Goal: Transaction & Acquisition: Purchase product/service

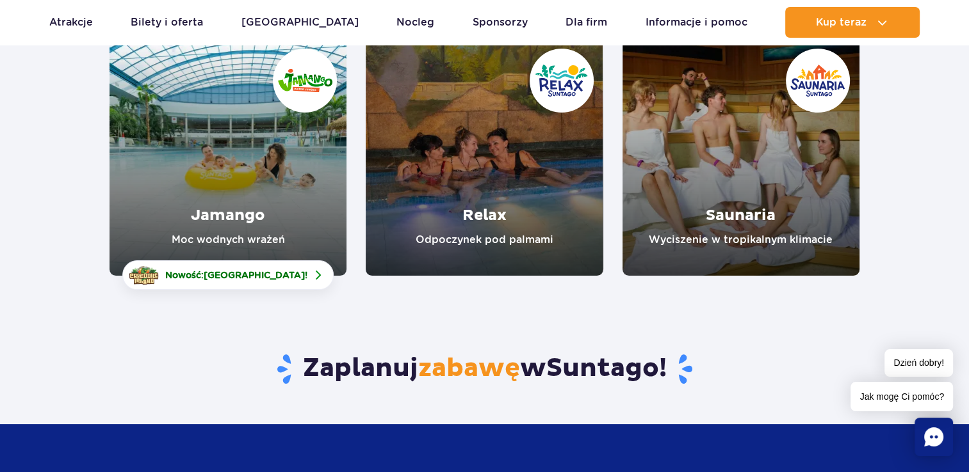
scroll to position [192, 0]
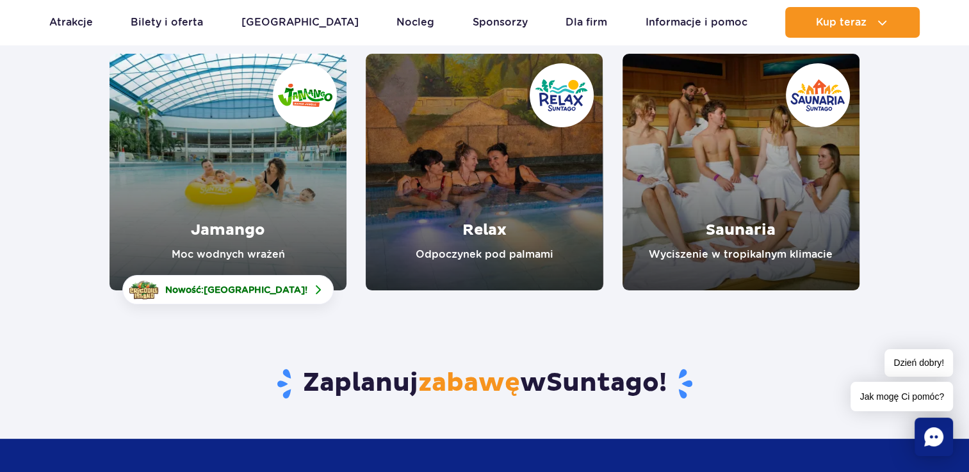
click at [711, 165] on link "Saunaria" at bounding box center [740, 172] width 237 height 237
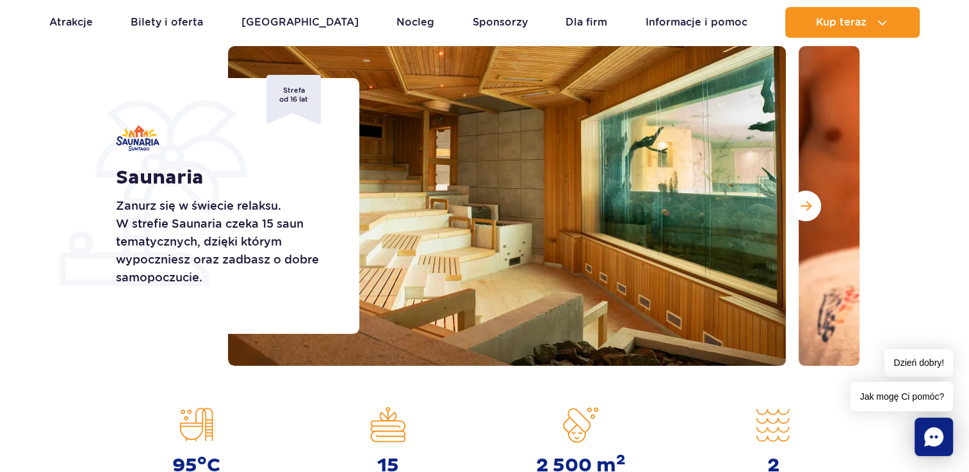
scroll to position [192, 0]
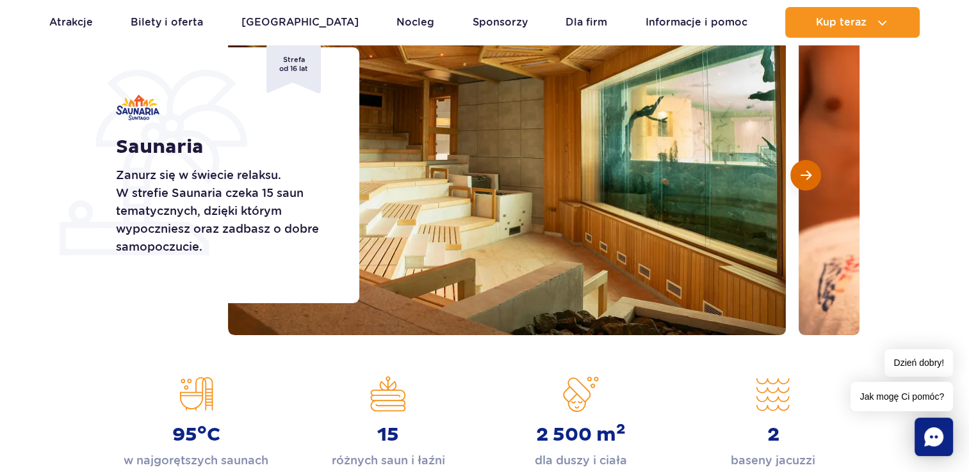
click at [796, 172] on button "Następny slajd" at bounding box center [805, 175] width 31 height 31
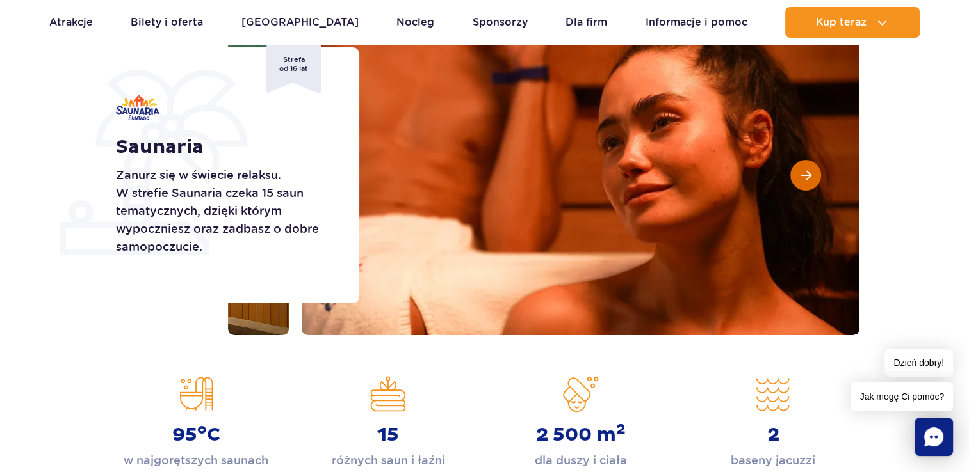
click at [796, 172] on button "Następny slajd" at bounding box center [805, 175] width 31 height 31
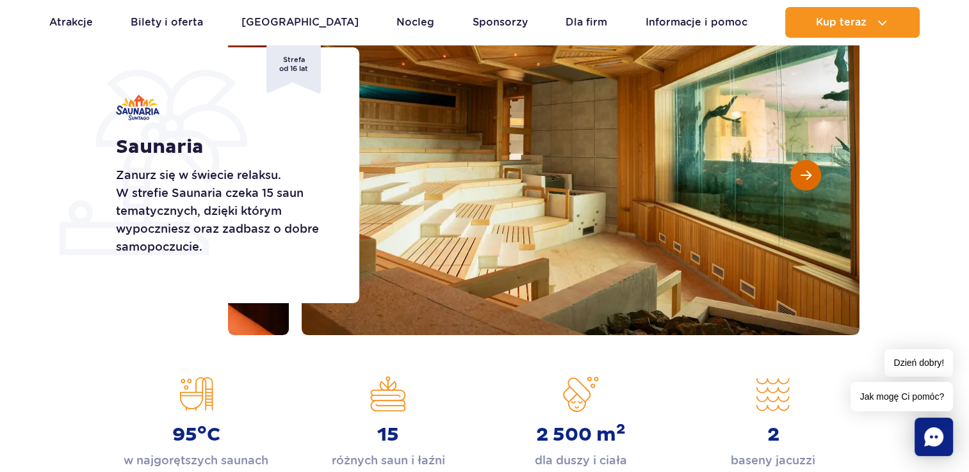
click at [796, 172] on button "Następny slajd" at bounding box center [805, 175] width 31 height 31
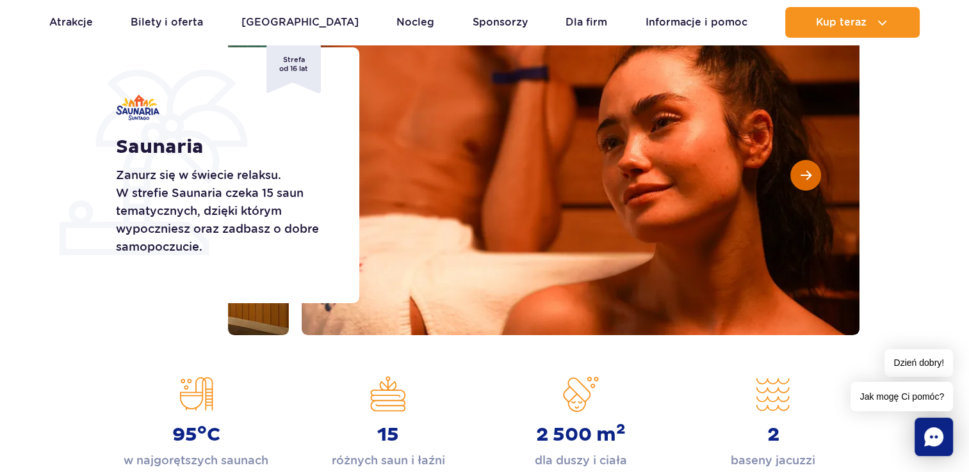
click at [796, 172] on button "Następny slajd" at bounding box center [805, 175] width 31 height 31
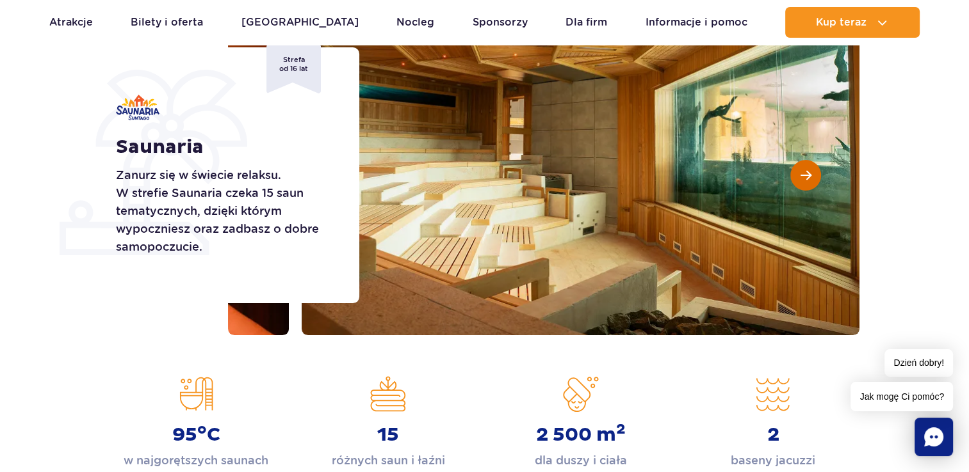
click at [796, 172] on button "Następny slajd" at bounding box center [805, 175] width 31 height 31
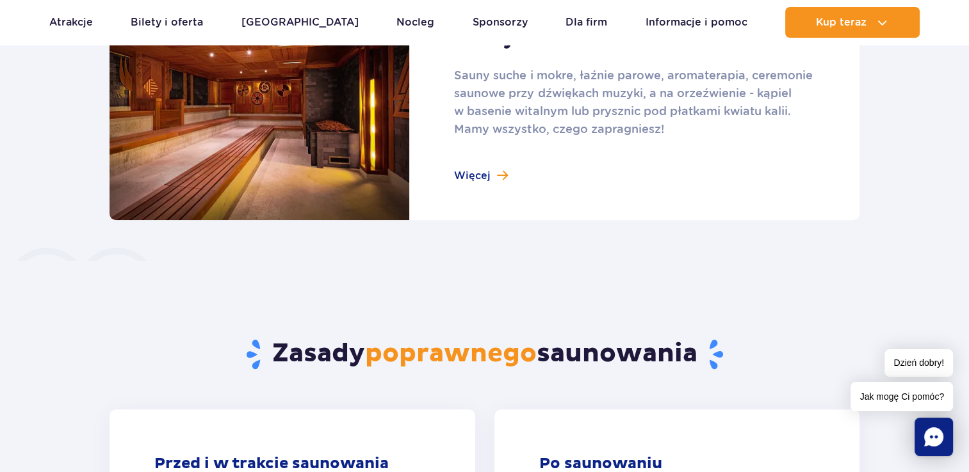
scroll to position [960, 0]
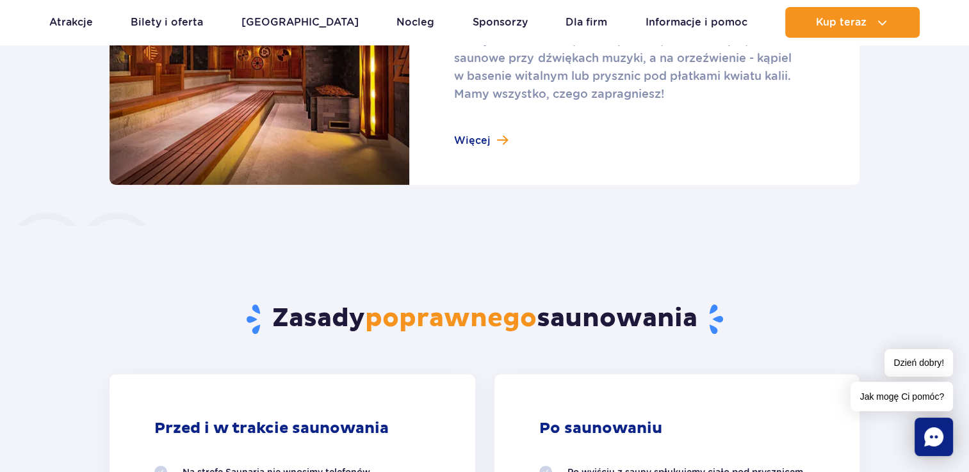
click at [470, 145] on link at bounding box center [484, 70] width 750 height 230
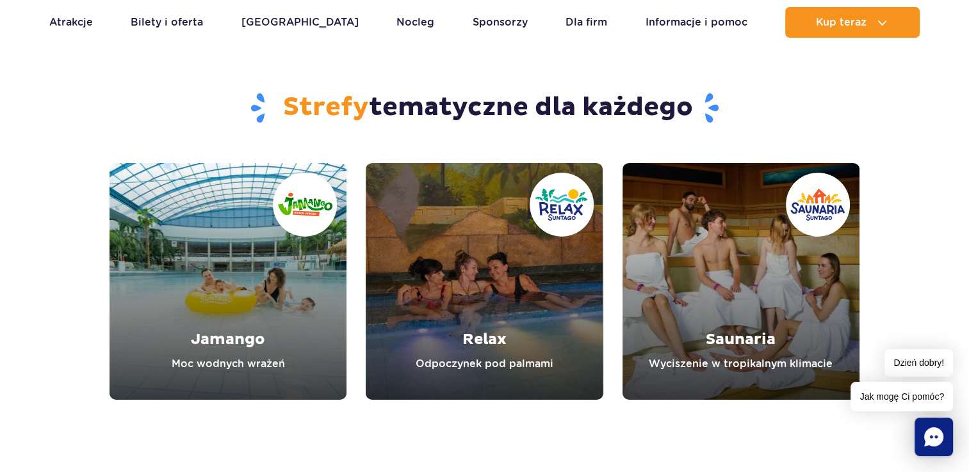
scroll to position [4225, 0]
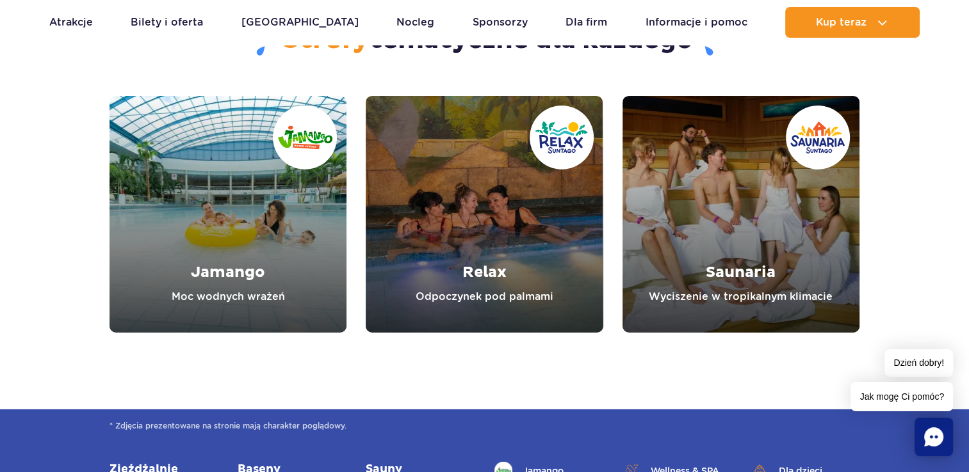
click at [444, 216] on link "Relax" at bounding box center [484, 214] width 237 height 237
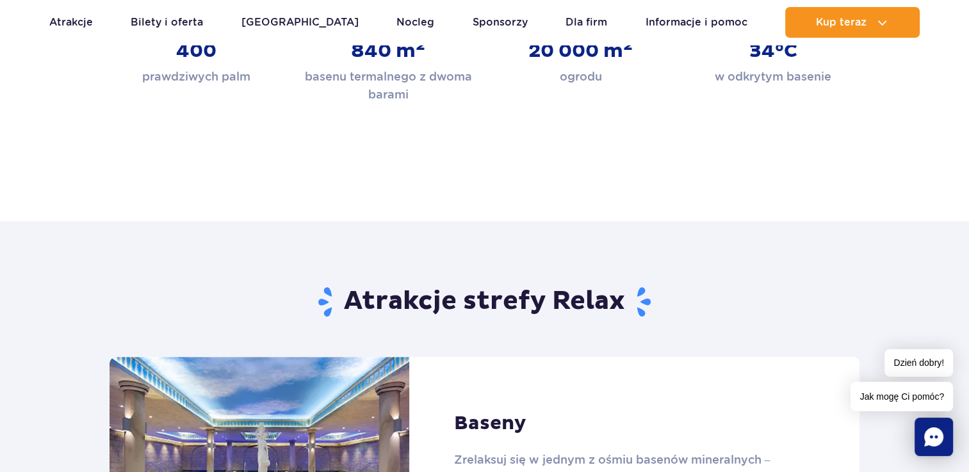
scroll to position [256, 0]
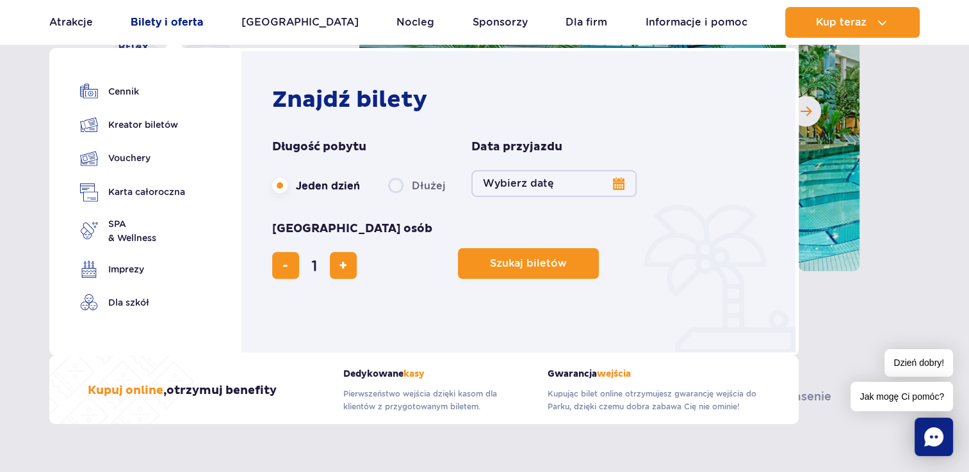
click at [174, 27] on link "Bilety i oferta" at bounding box center [167, 22] width 72 height 31
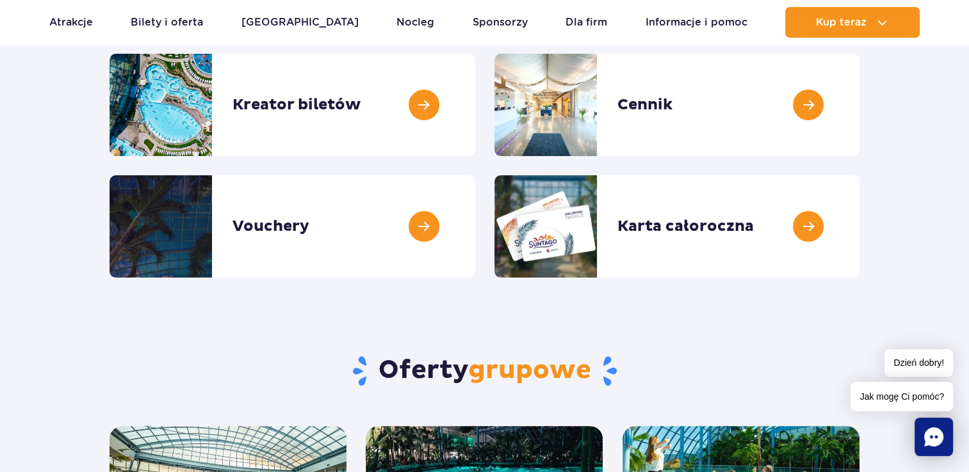
scroll to position [192, 0]
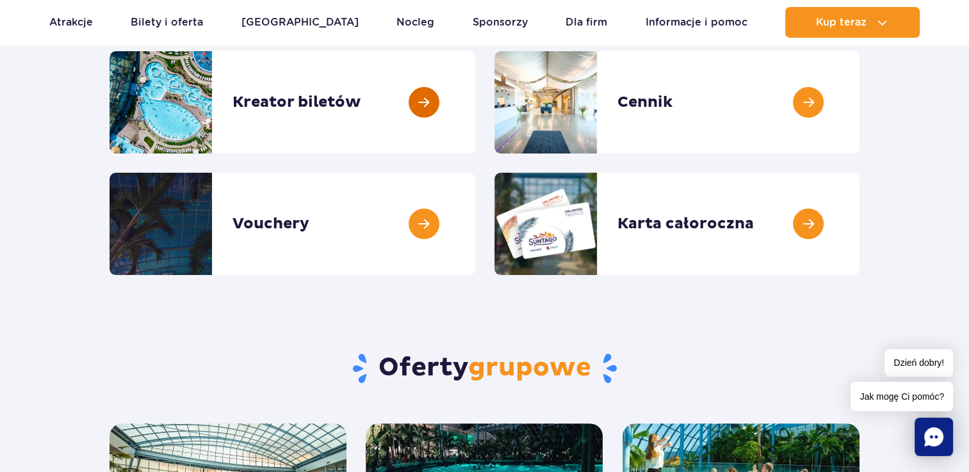
click at [475, 101] on link at bounding box center [475, 102] width 0 height 102
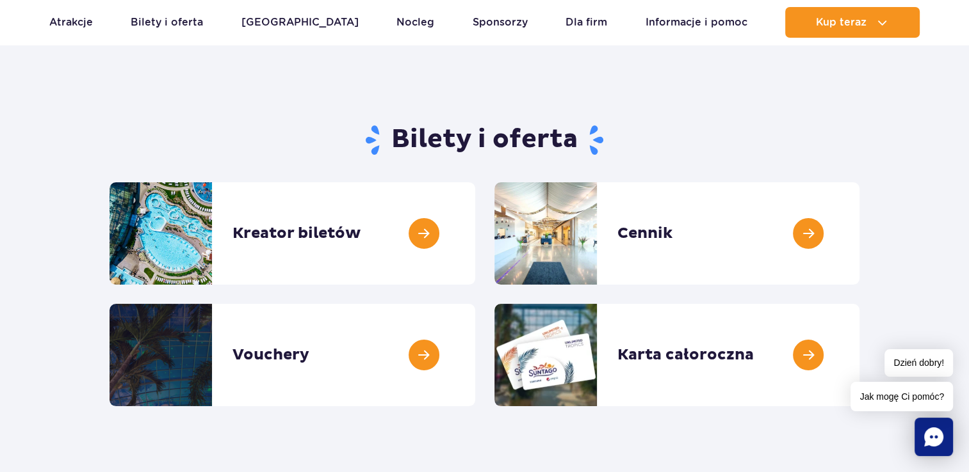
scroll to position [0, 0]
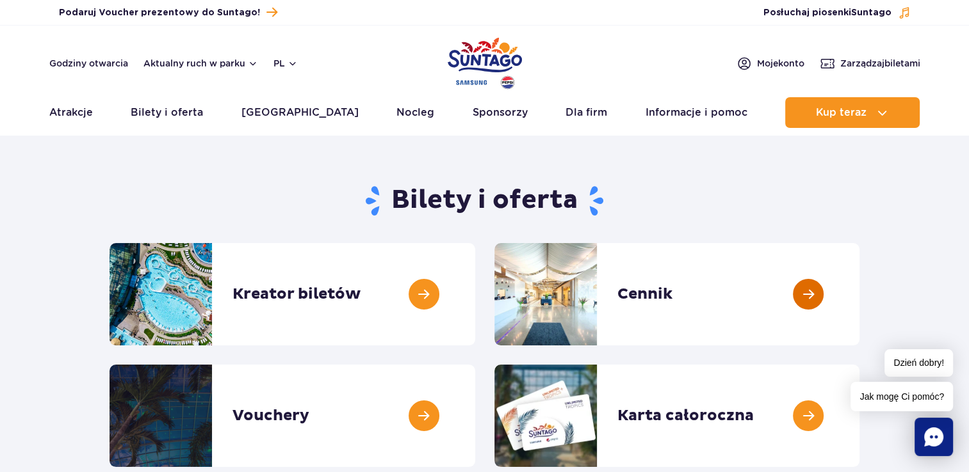
click at [859, 296] on link at bounding box center [859, 294] width 0 height 102
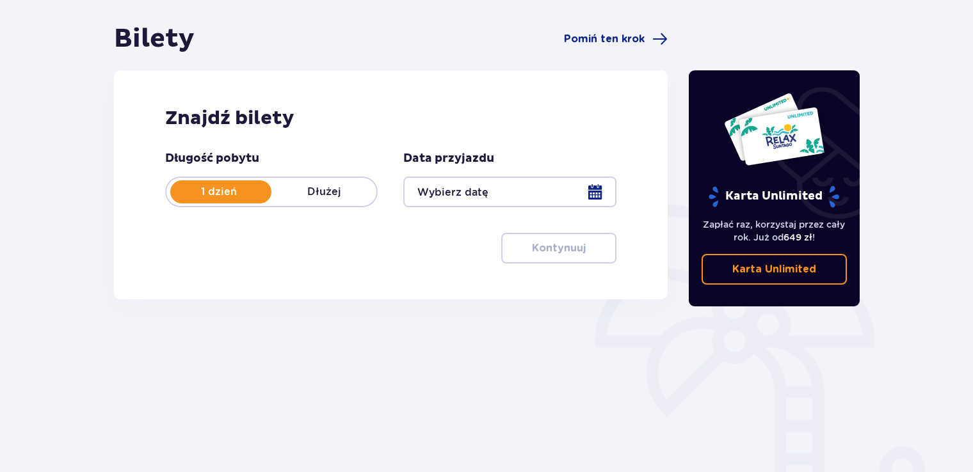
scroll to position [128, 0]
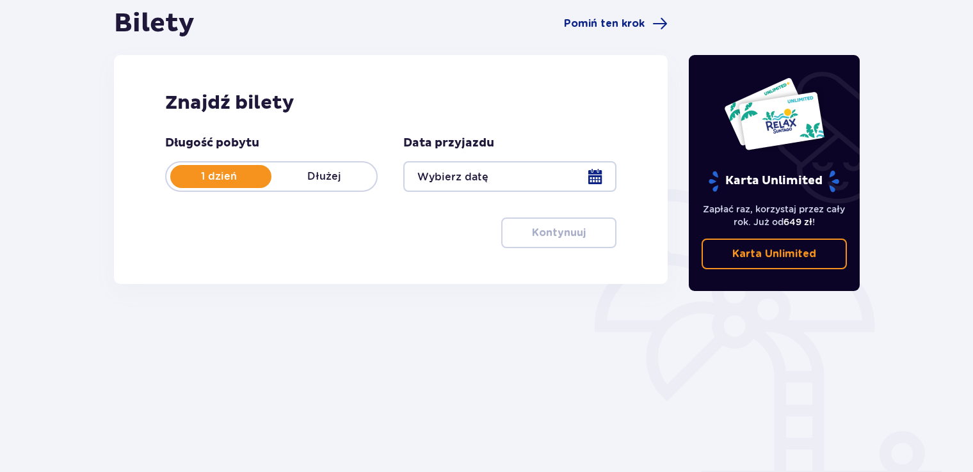
click at [474, 178] on div at bounding box center [509, 176] width 213 height 31
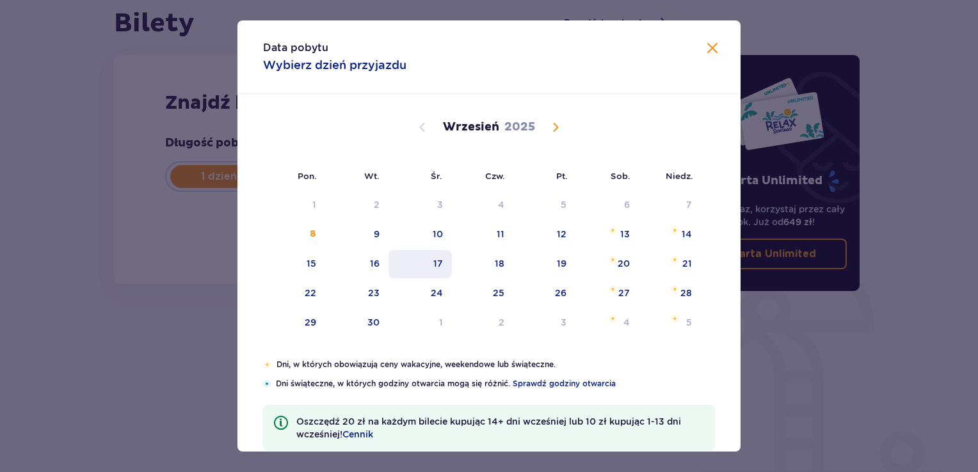
click at [439, 259] on div "17" at bounding box center [438, 263] width 10 height 13
type input "17.09.25"
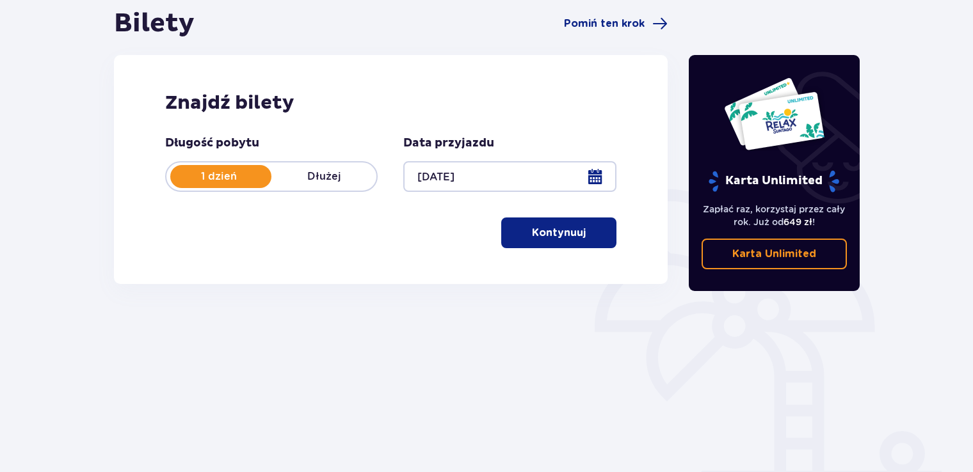
click at [540, 230] on p "Kontynuuj" at bounding box center [559, 233] width 54 height 14
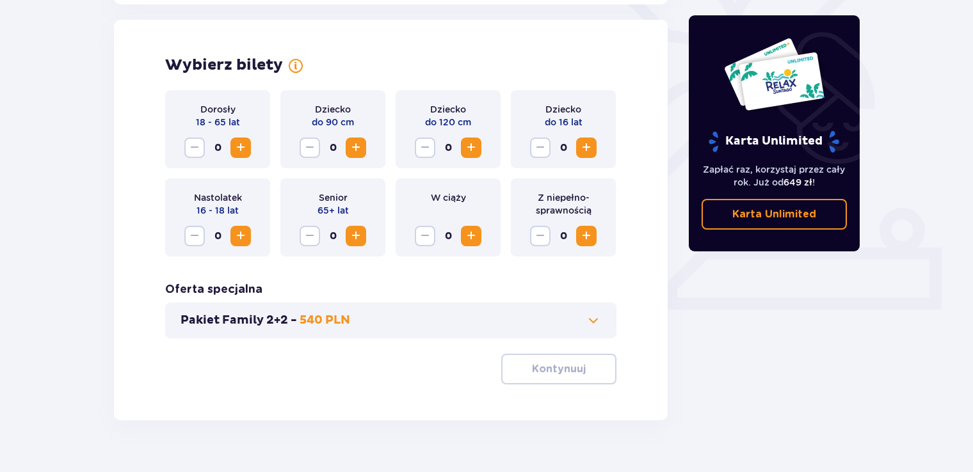
scroll to position [356, 0]
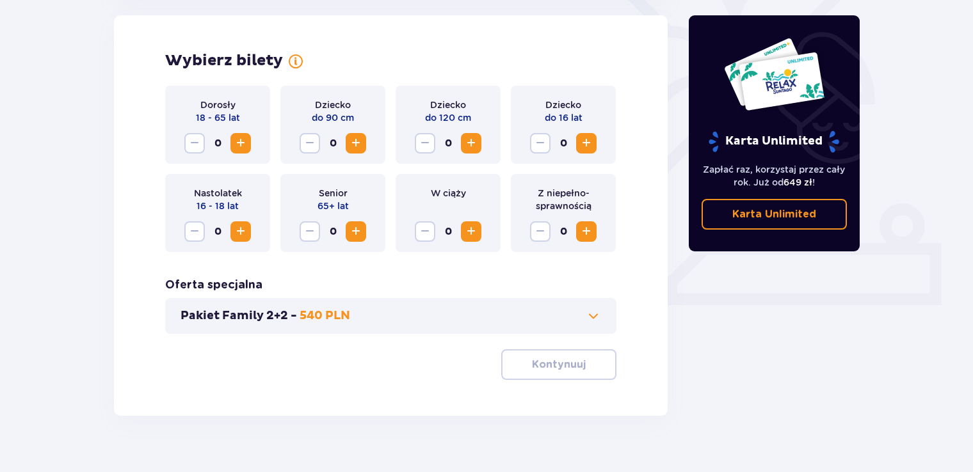
click at [248, 147] on span "Increase" at bounding box center [240, 143] width 15 height 15
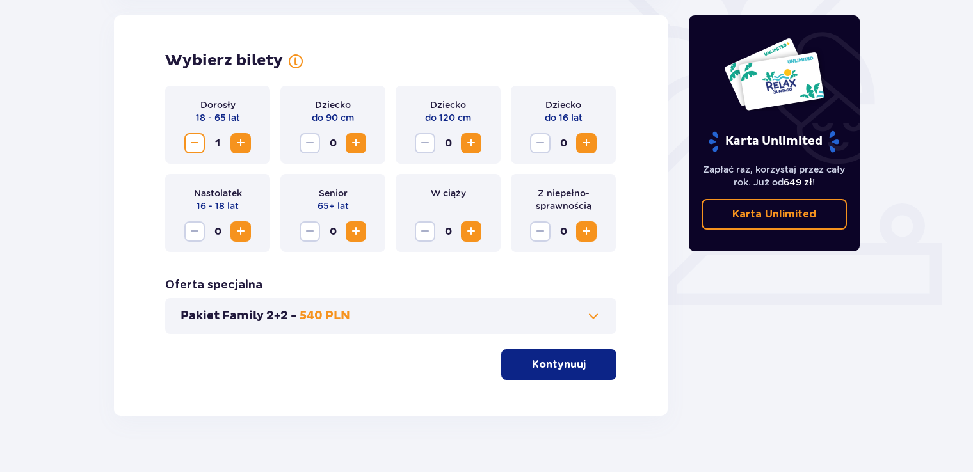
click at [248, 147] on span "Increase" at bounding box center [240, 143] width 15 height 15
click at [193, 149] on span "Decrease" at bounding box center [194, 143] width 15 height 15
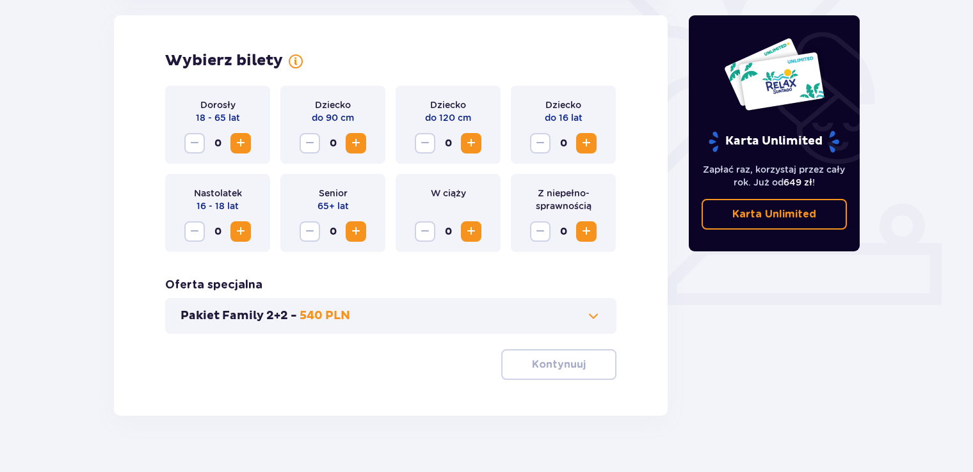
click at [238, 141] on span "Increase" at bounding box center [240, 143] width 15 height 15
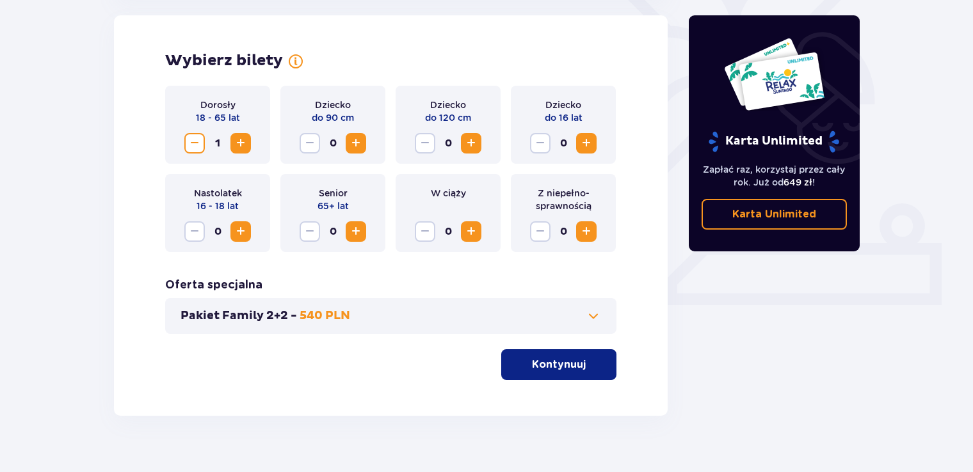
click at [561, 361] on p "Kontynuuj" at bounding box center [559, 365] width 54 height 14
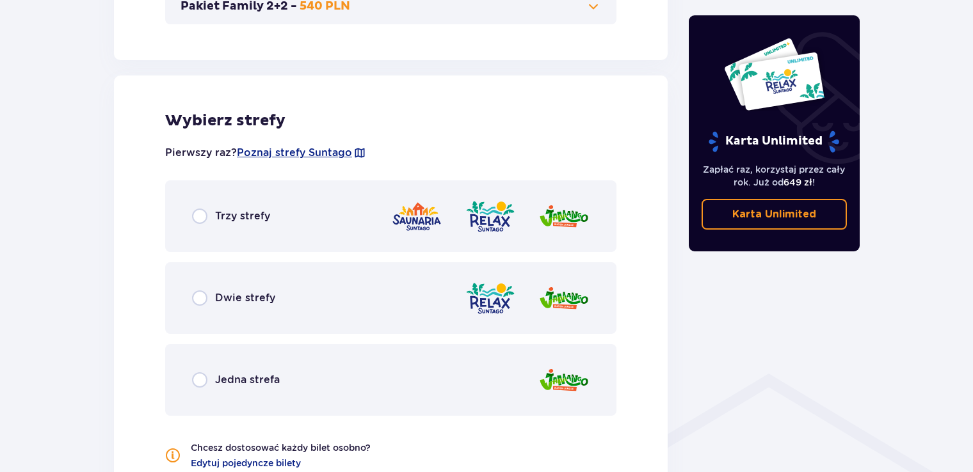
scroll to position [711, 0]
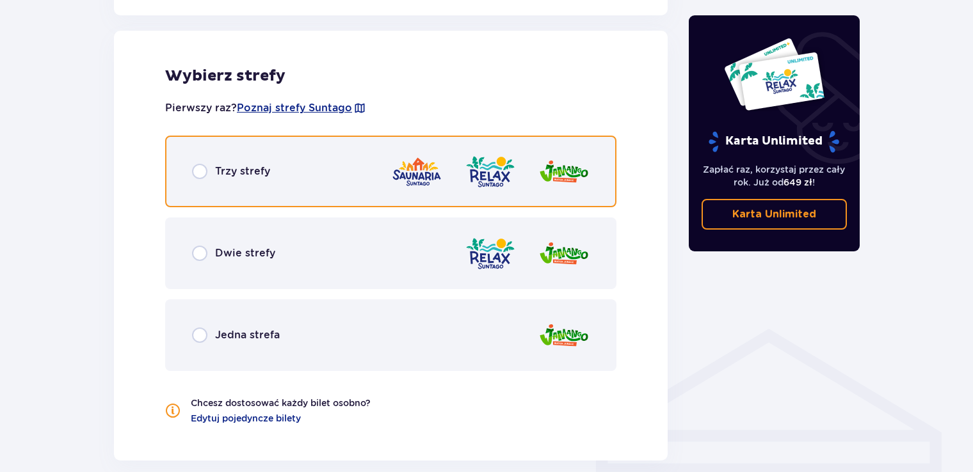
click at [197, 173] on input "radio" at bounding box center [199, 171] width 15 height 15
radio input "true"
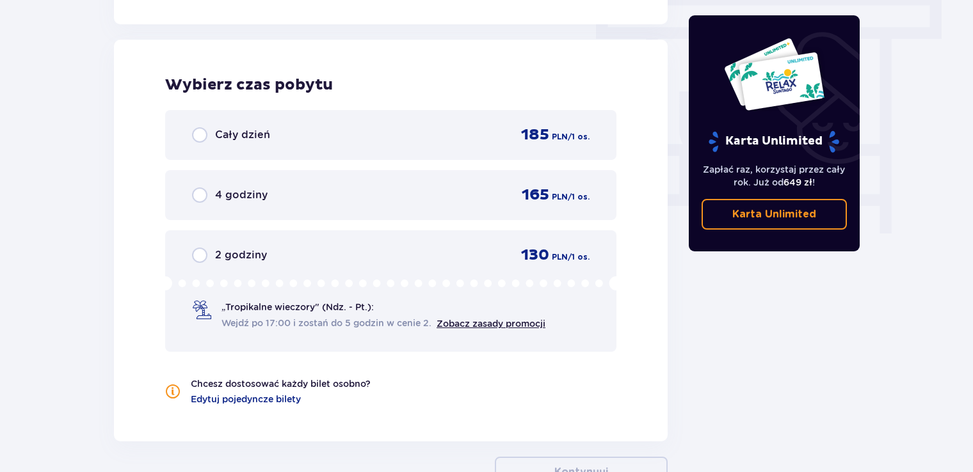
scroll to position [1156, 0]
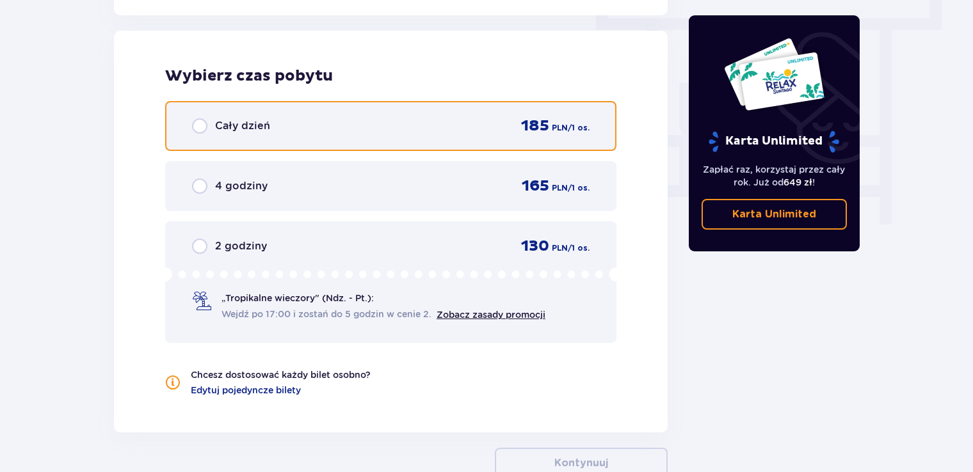
click at [199, 128] on input "radio" at bounding box center [199, 125] width 15 height 15
radio input "true"
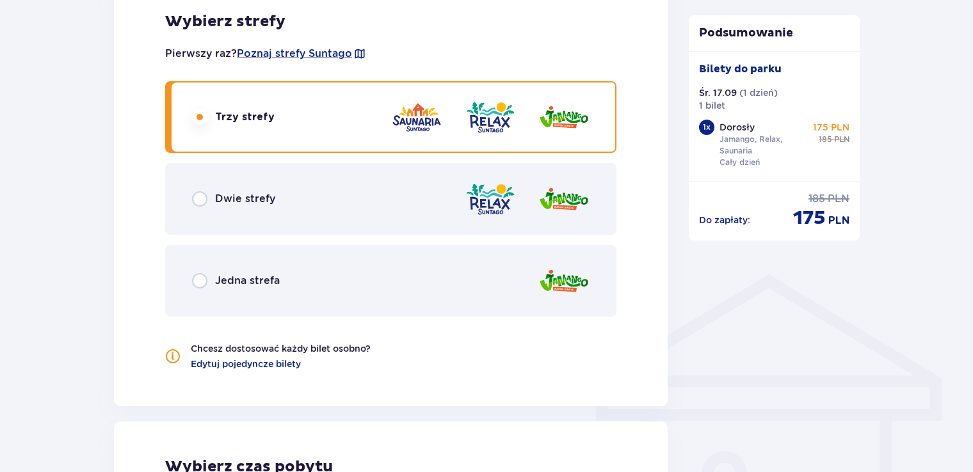
scroll to position [733, 0]
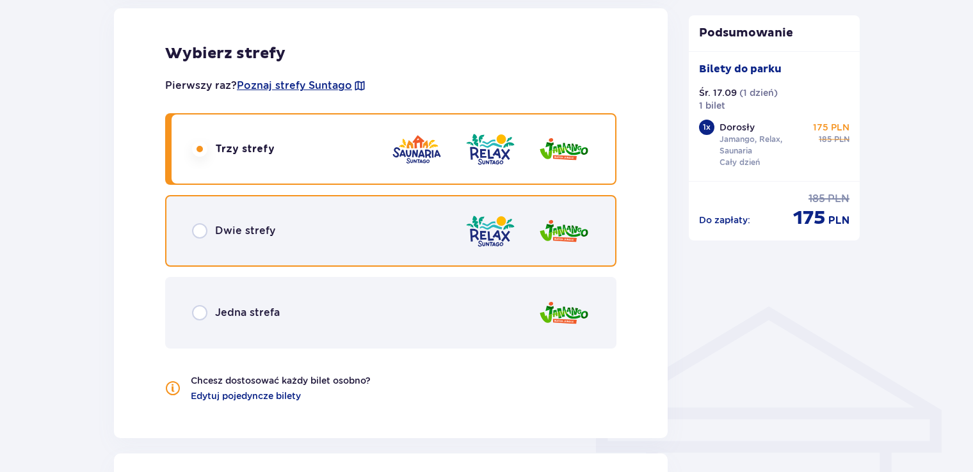
click at [200, 237] on input "radio" at bounding box center [199, 230] width 15 height 15
radio input "true"
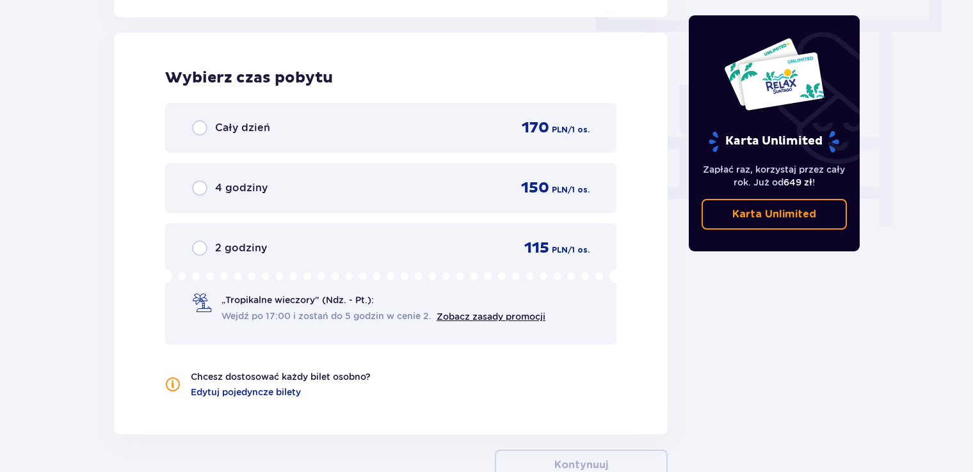
scroll to position [1156, 0]
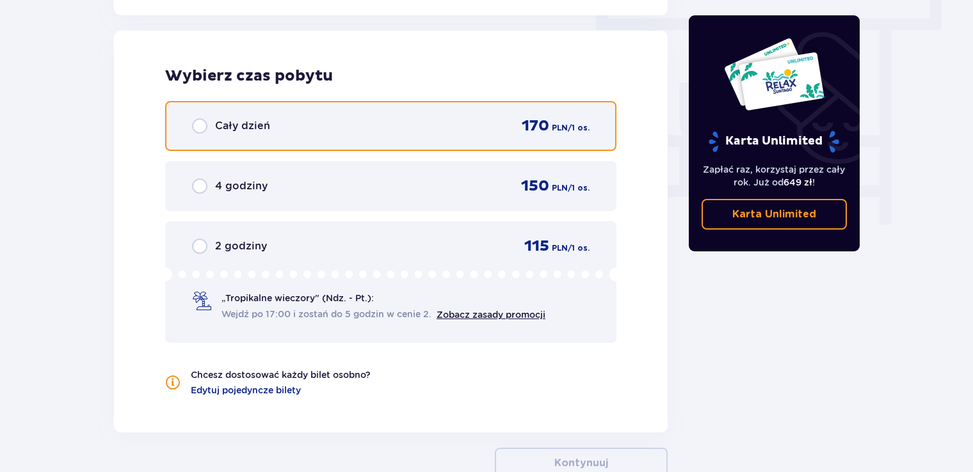
click at [202, 129] on input "radio" at bounding box center [199, 125] width 15 height 15
radio input "true"
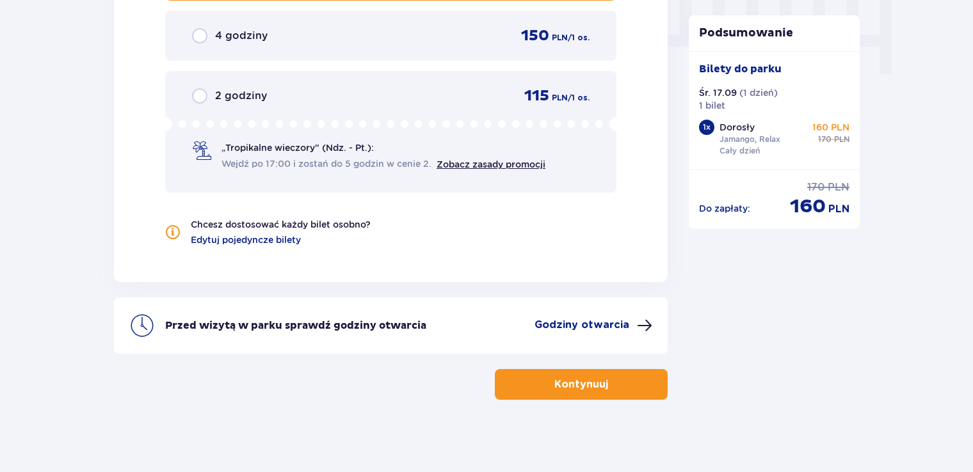
scroll to position [1309, 0]
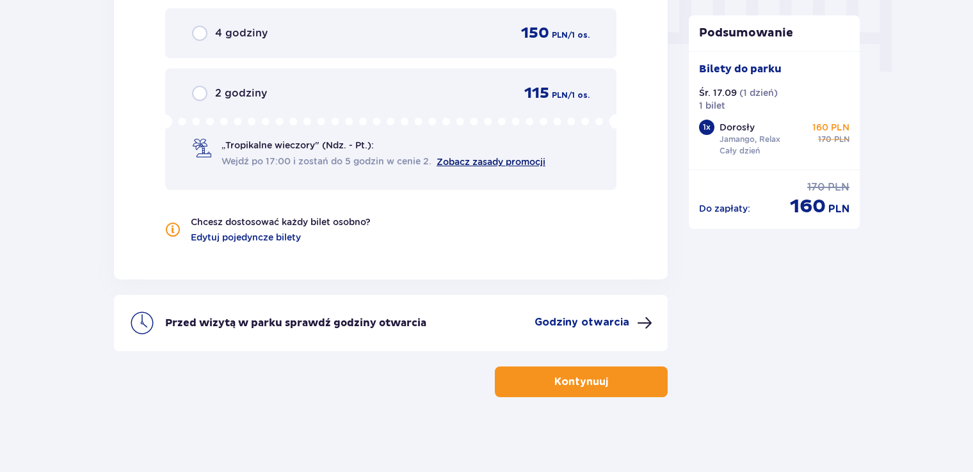
click at [467, 164] on link "Zobacz zasady promocji" at bounding box center [491, 162] width 109 height 10
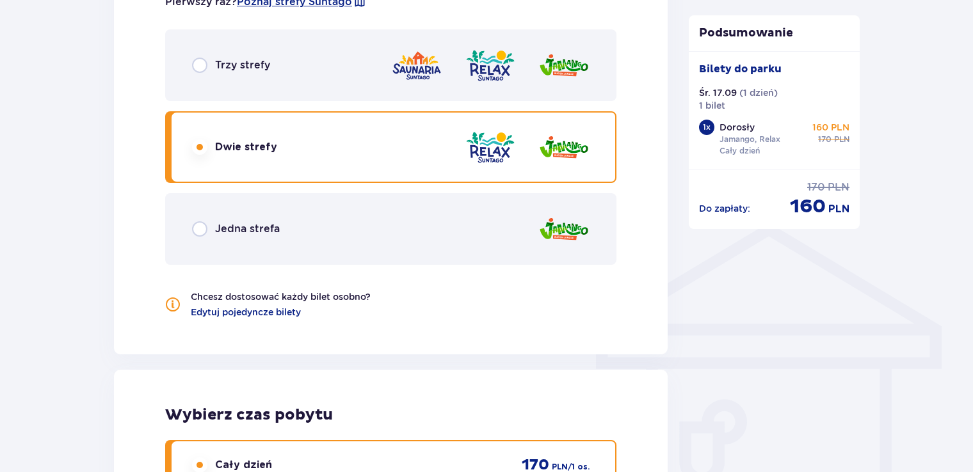
scroll to position [797, 0]
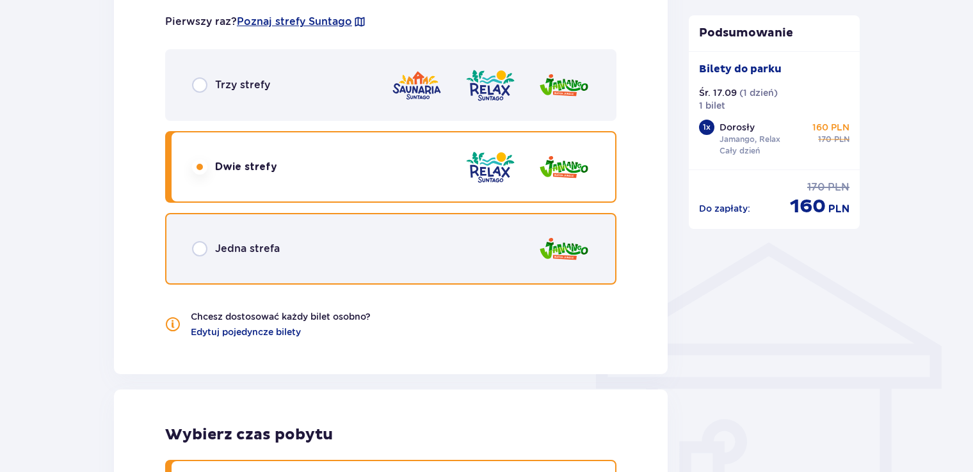
click at [204, 247] on input "radio" at bounding box center [199, 248] width 15 height 15
radio input "true"
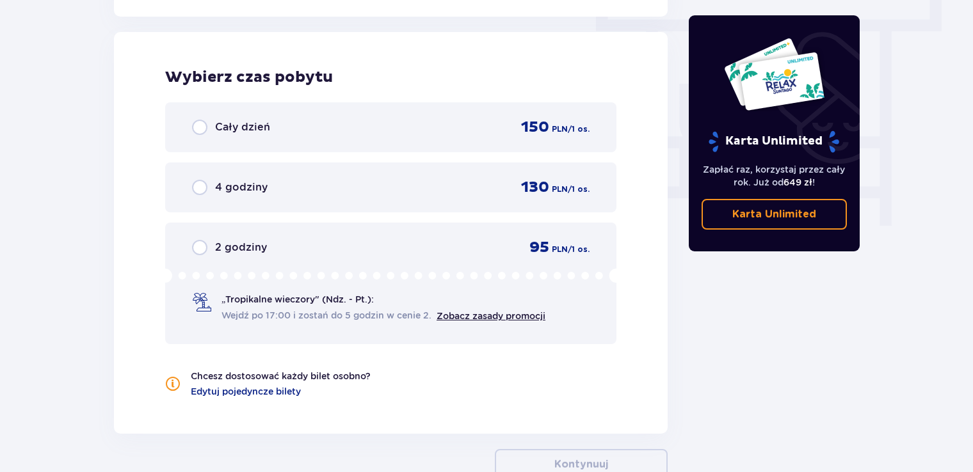
scroll to position [1156, 0]
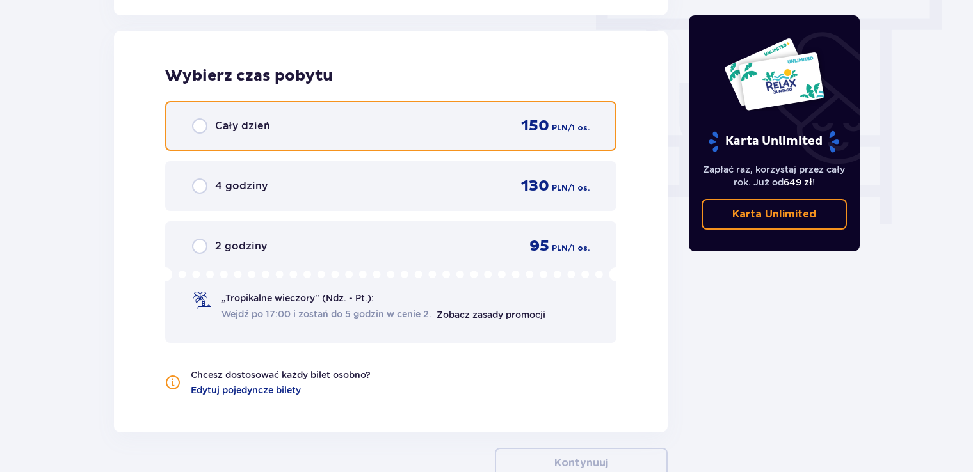
click at [197, 126] on input "radio" at bounding box center [199, 125] width 15 height 15
radio input "true"
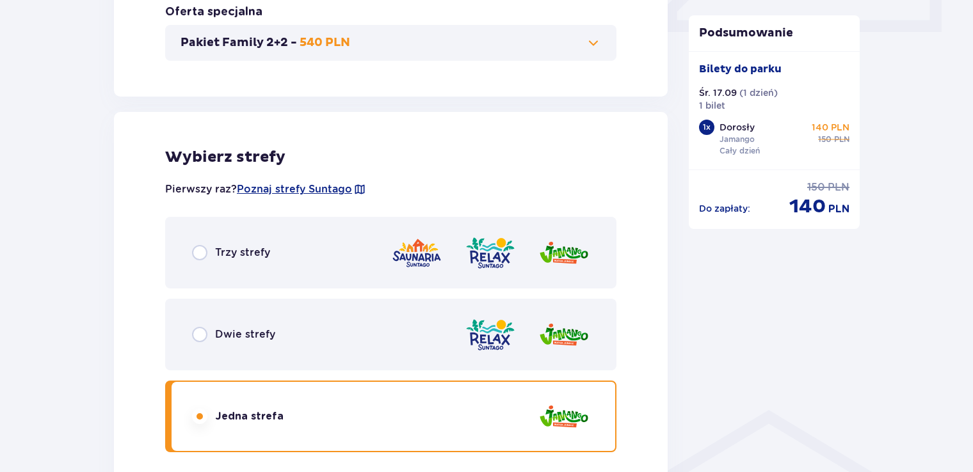
scroll to position [669, 0]
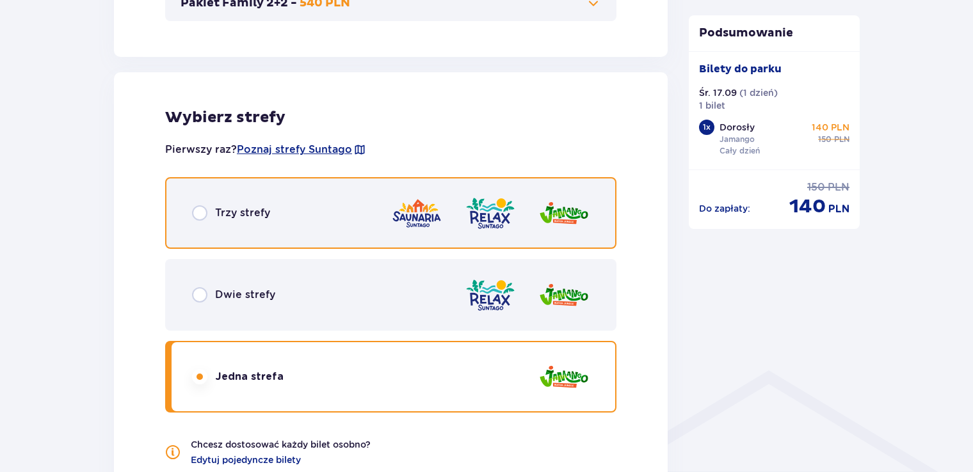
click at [198, 216] on input "radio" at bounding box center [199, 212] width 15 height 15
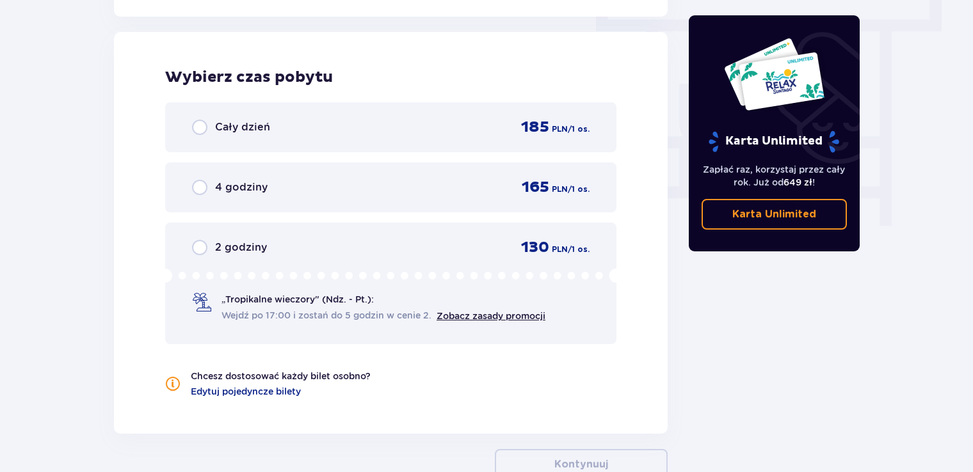
scroll to position [1156, 0]
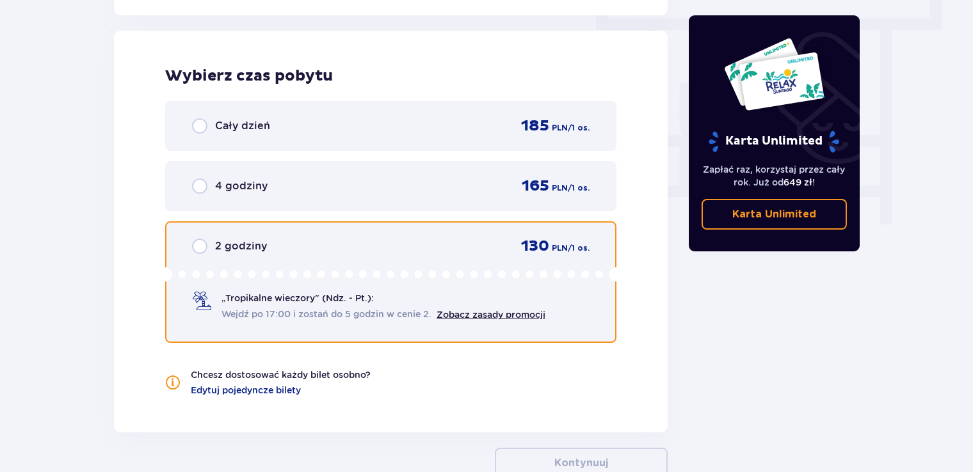
click at [197, 242] on input "radio" at bounding box center [199, 246] width 15 height 15
radio input "true"
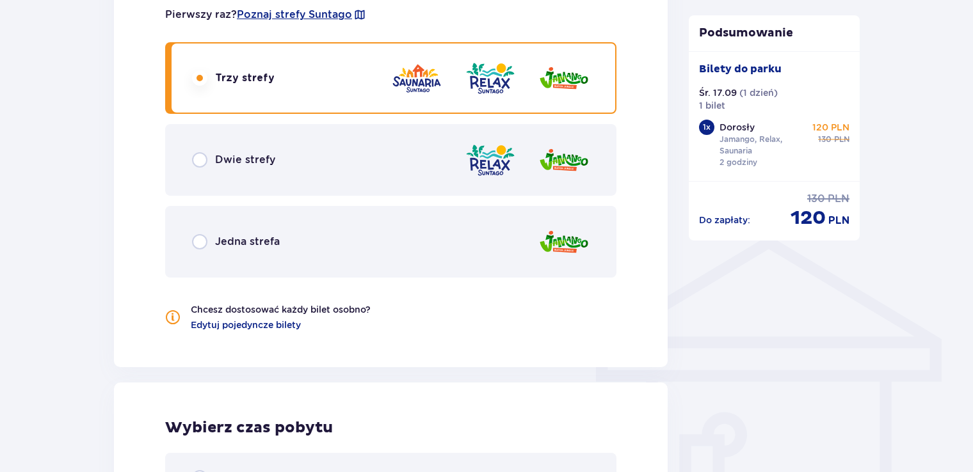
scroll to position [733, 0]
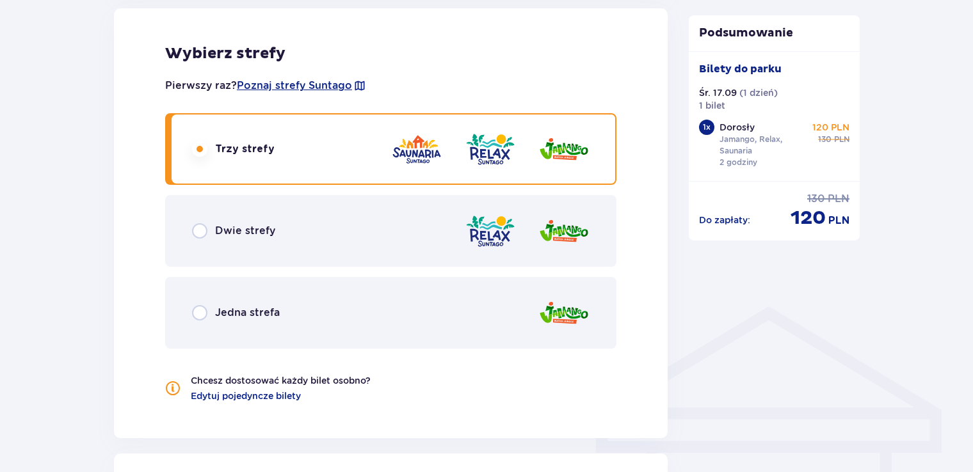
click at [428, 160] on img at bounding box center [416, 149] width 51 height 36
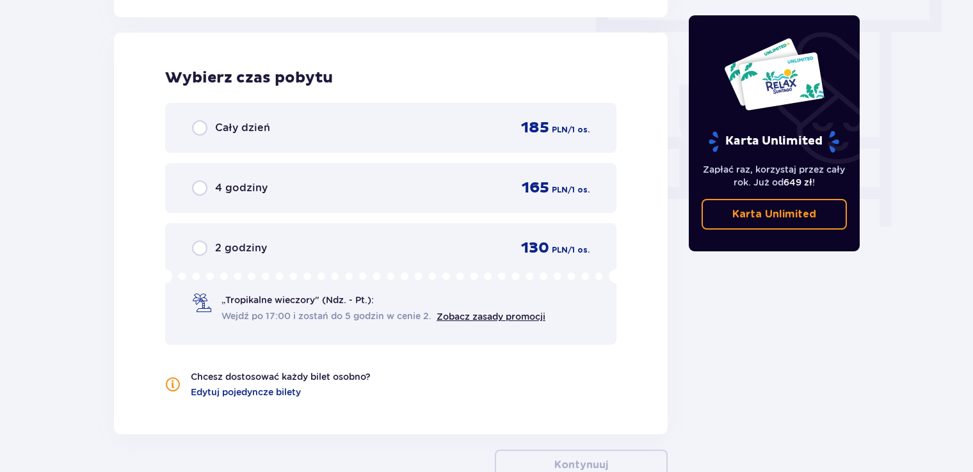
scroll to position [1156, 0]
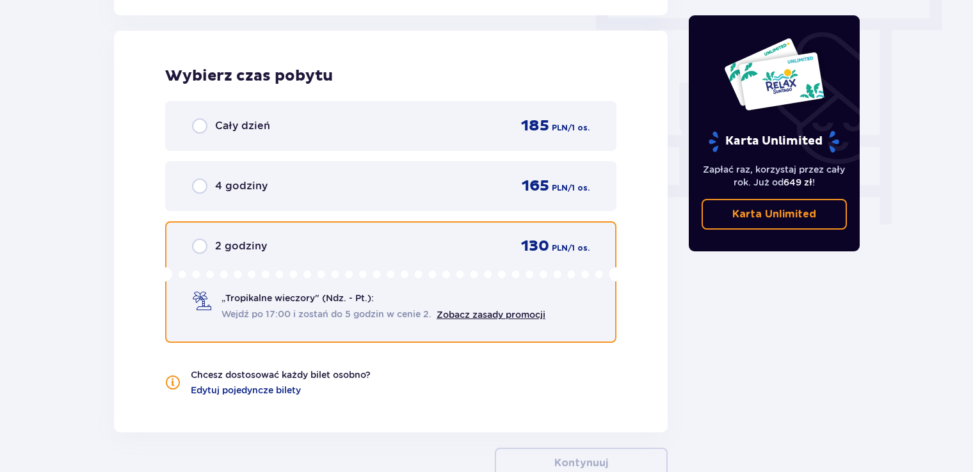
click at [206, 245] on input "radio" at bounding box center [199, 246] width 15 height 15
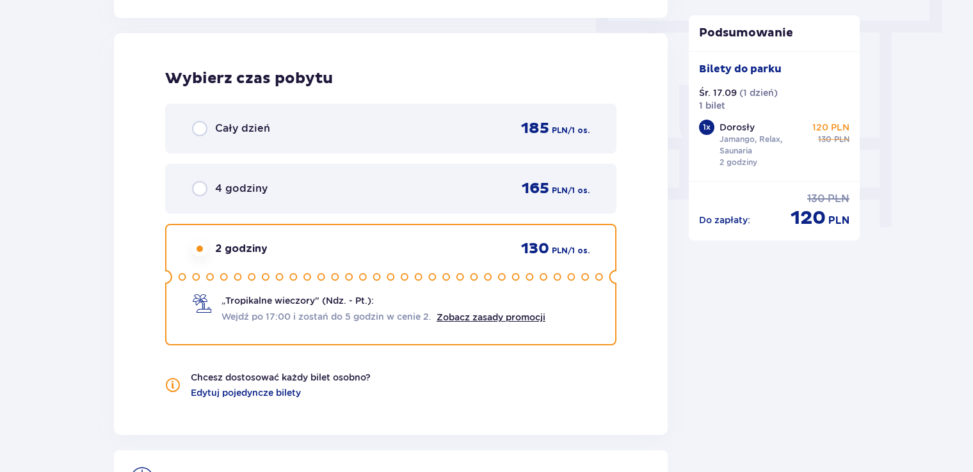
scroll to position [1309, 0]
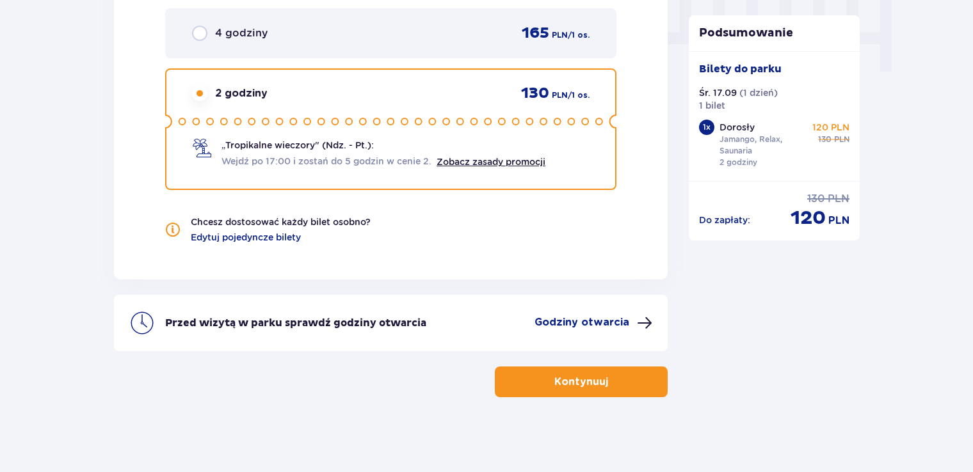
click at [611, 316] on p "Godziny otwarcia" at bounding box center [582, 323] width 95 height 14
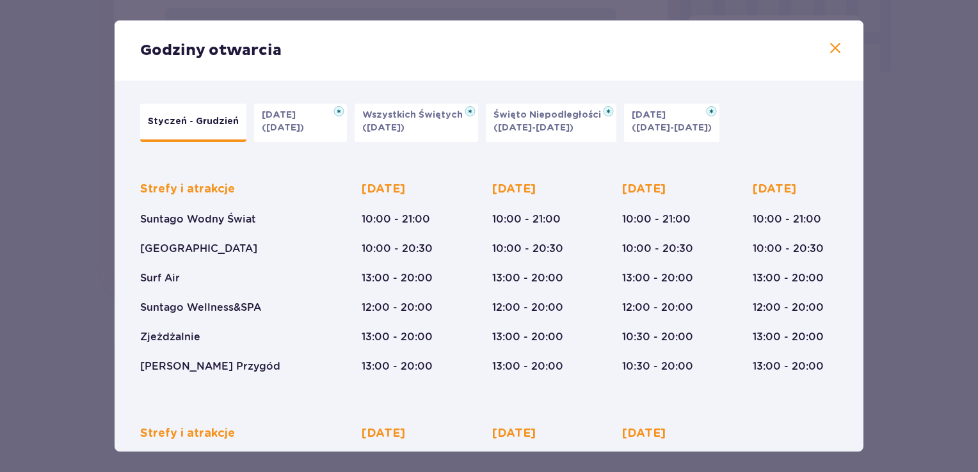
click at [829, 51] on span at bounding box center [835, 48] width 15 height 15
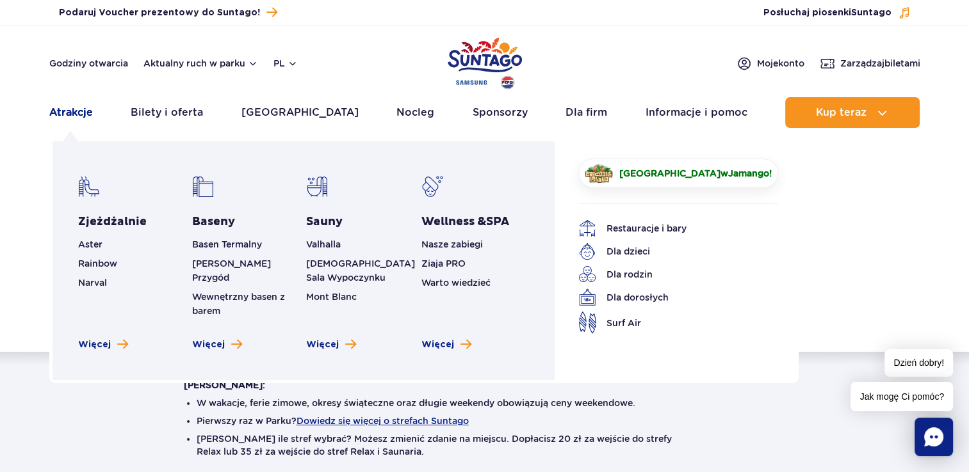
click at [79, 114] on link "Atrakcje" at bounding box center [71, 112] width 44 height 31
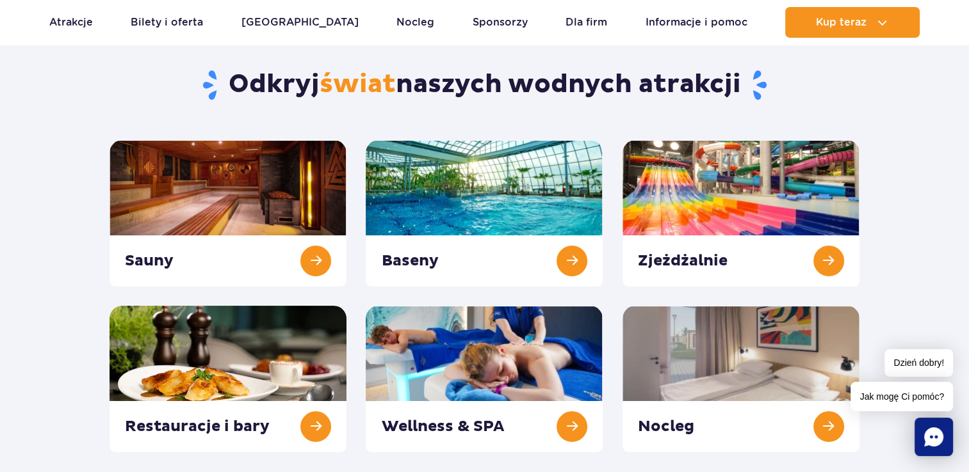
scroll to position [128, 0]
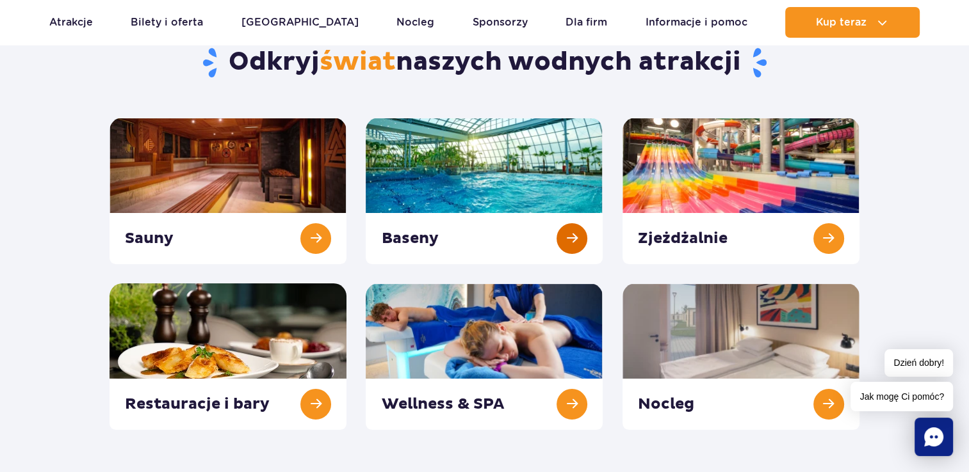
click at [436, 140] on link at bounding box center [484, 191] width 237 height 147
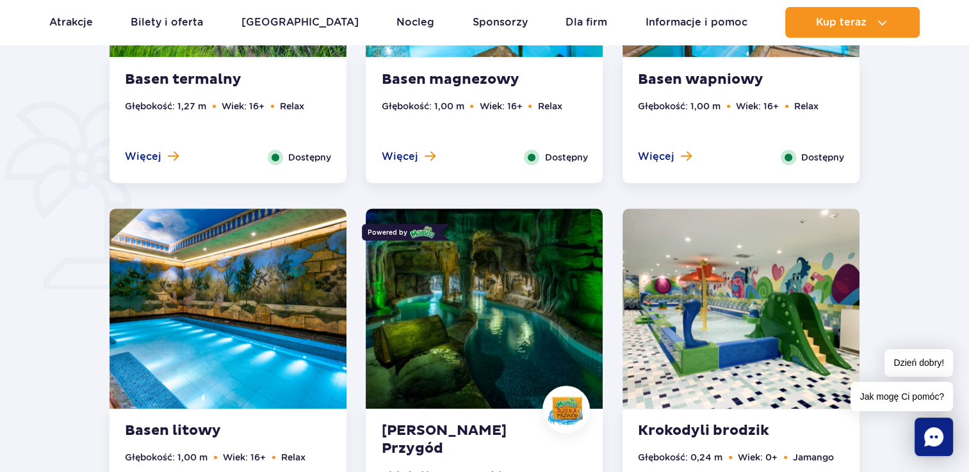
scroll to position [960, 0]
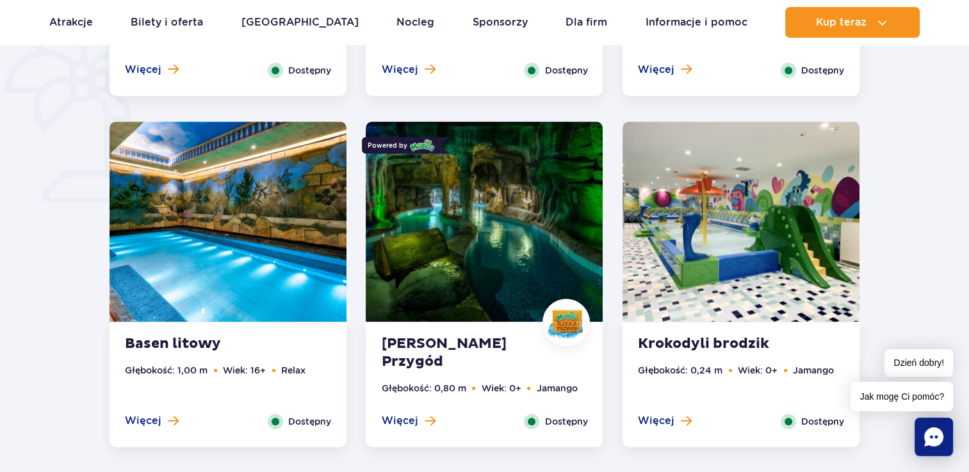
click at [304, 198] on img at bounding box center [227, 222] width 237 height 200
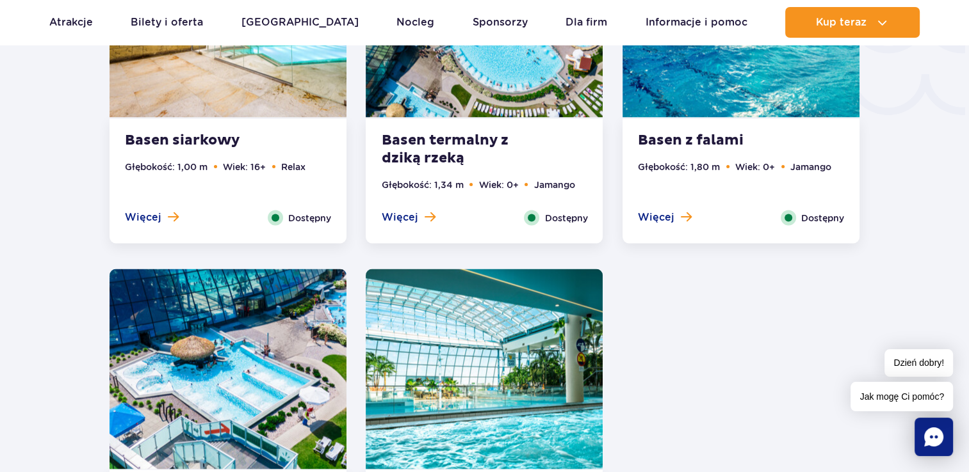
scroll to position [2320, 0]
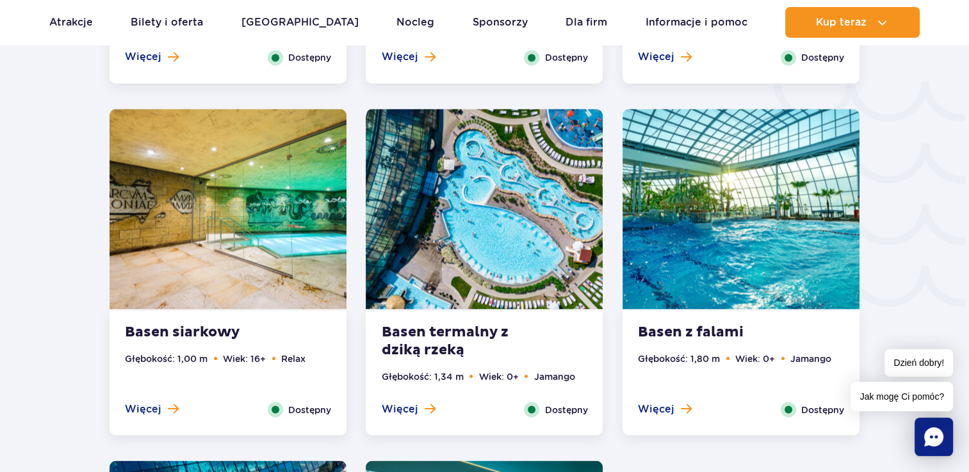
click at [304, 198] on img at bounding box center [227, 209] width 237 height 200
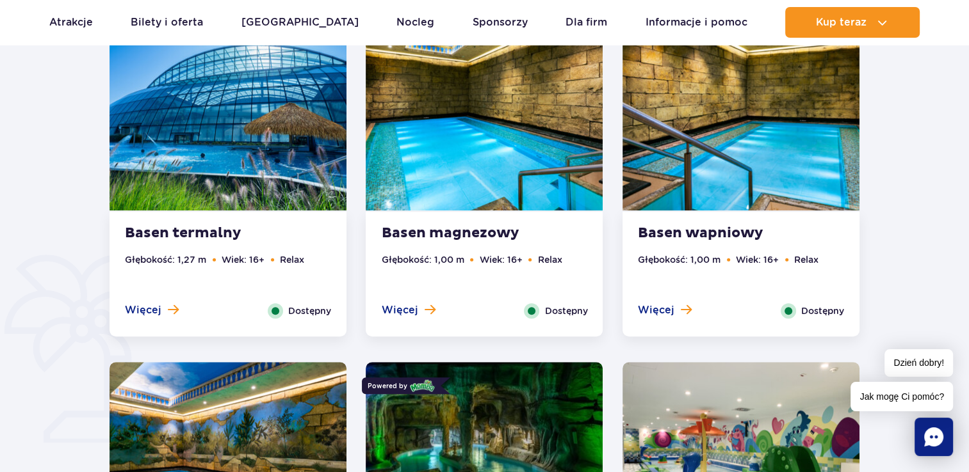
scroll to position [783, 0]
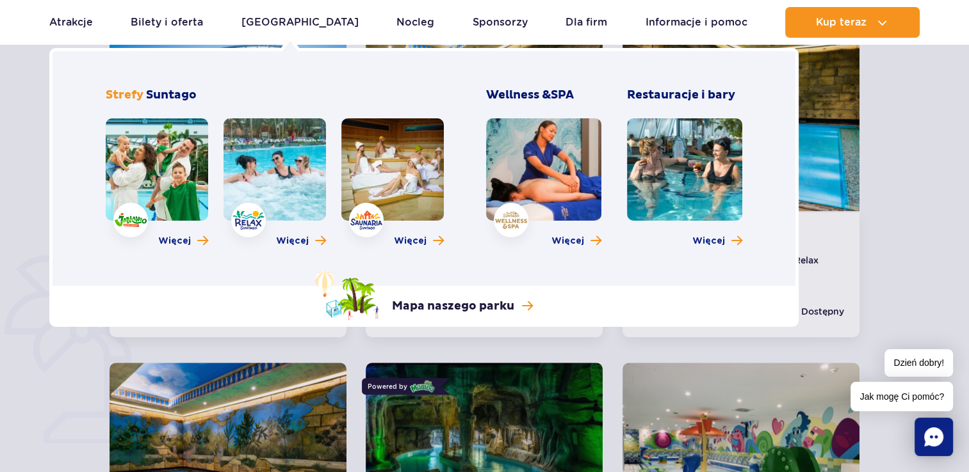
click at [175, 153] on link at bounding box center [157, 169] width 102 height 102
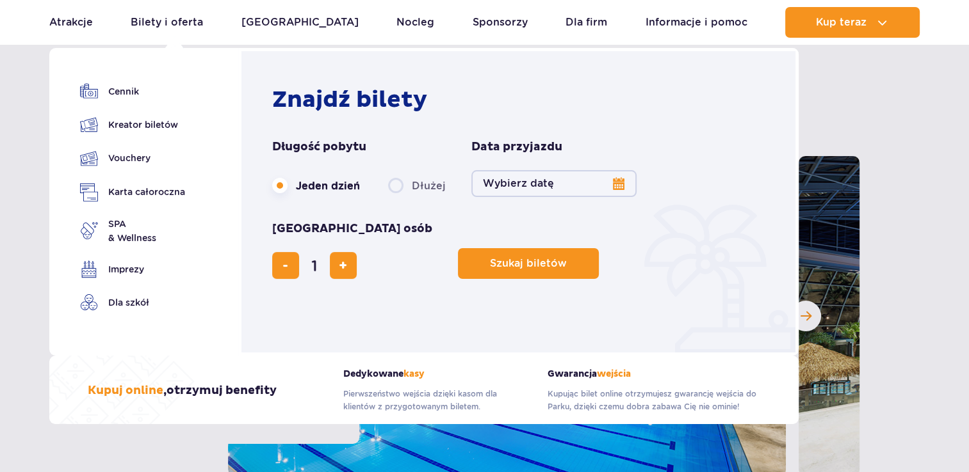
scroll to position [128, 0]
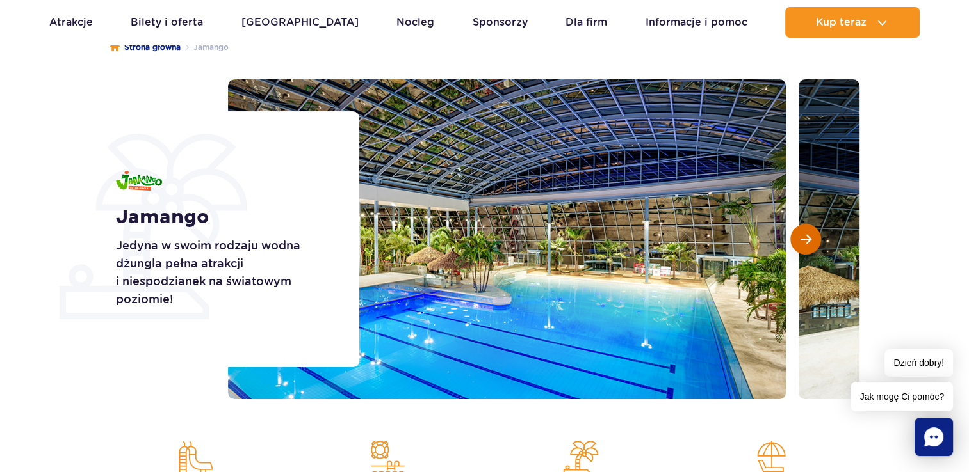
click at [809, 232] on button "Następny slajd" at bounding box center [805, 239] width 31 height 31
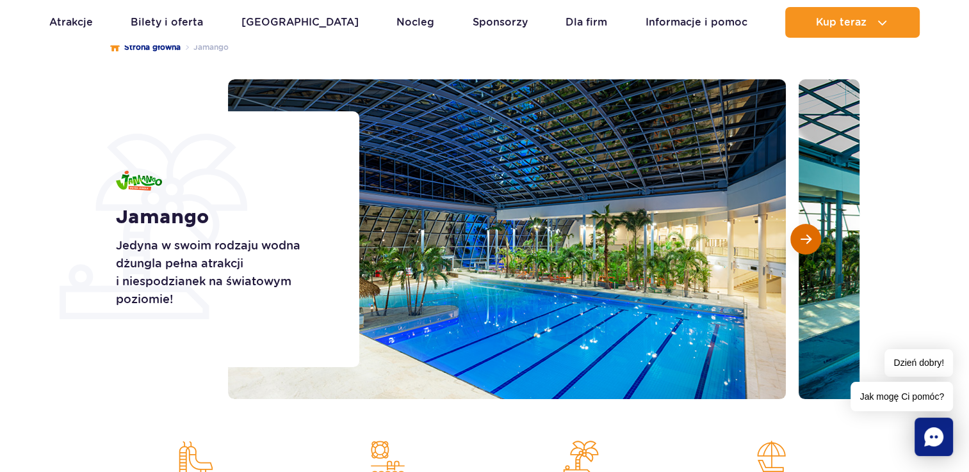
click at [809, 232] on button "Następny slajd" at bounding box center [805, 239] width 31 height 31
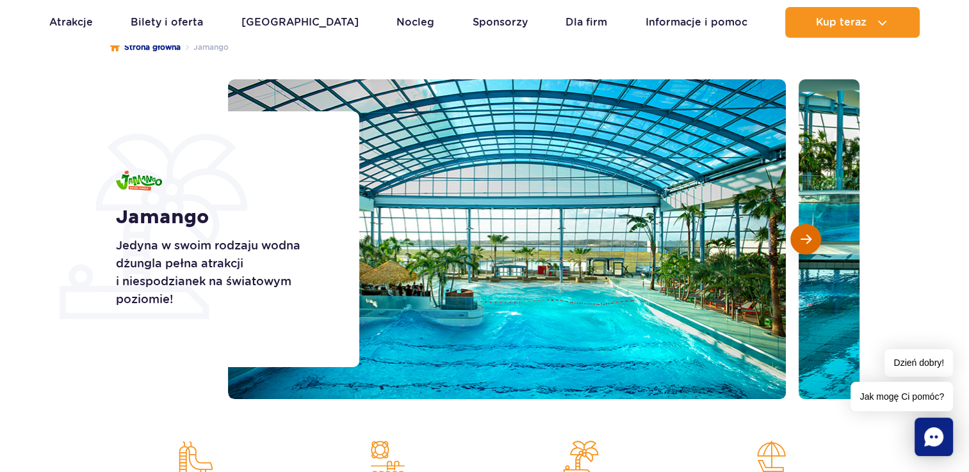
click at [809, 232] on button "Następny slajd" at bounding box center [805, 239] width 31 height 31
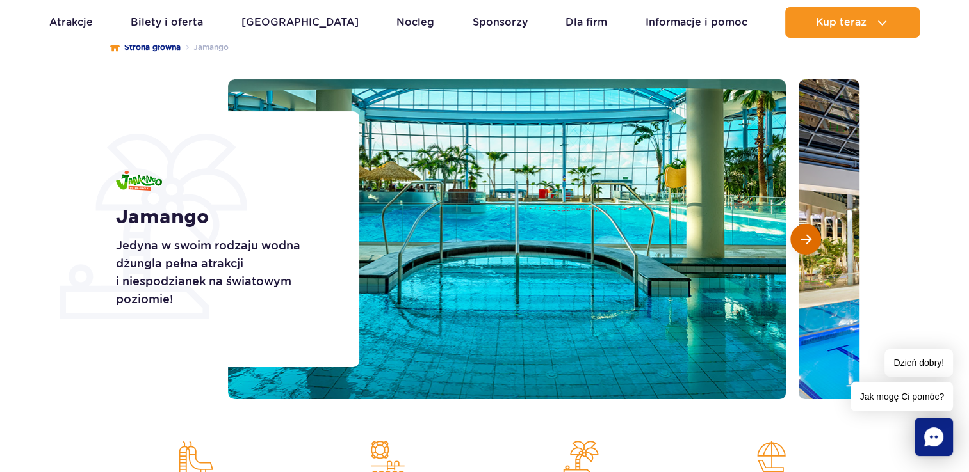
click at [809, 232] on button "Następny slajd" at bounding box center [805, 239] width 31 height 31
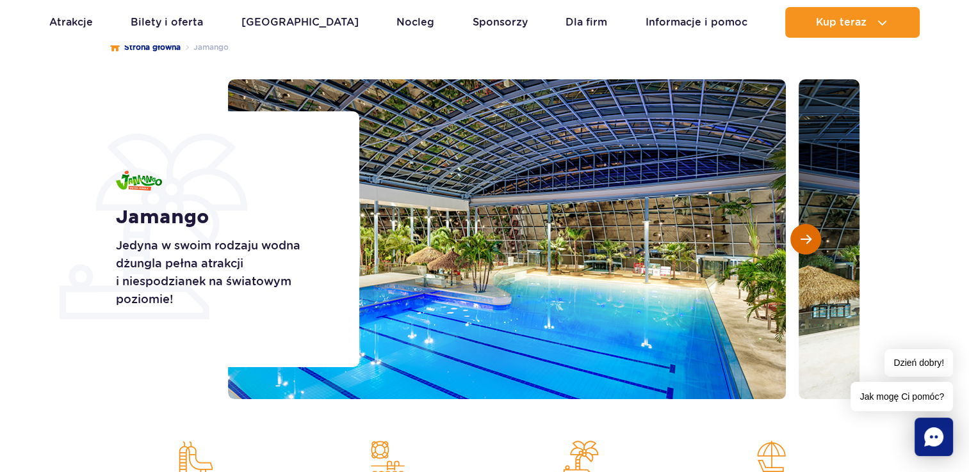
click at [809, 232] on button "Następny slajd" at bounding box center [805, 239] width 31 height 31
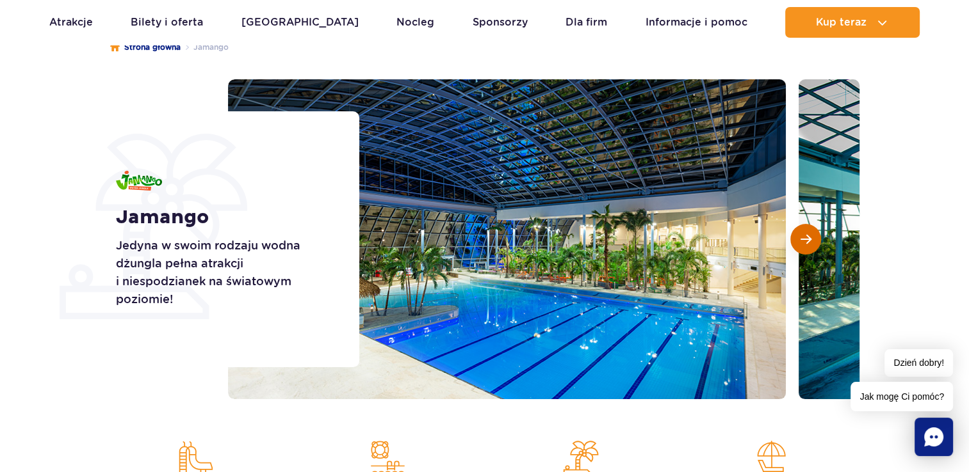
click at [809, 232] on button "Następny slajd" at bounding box center [805, 239] width 31 height 31
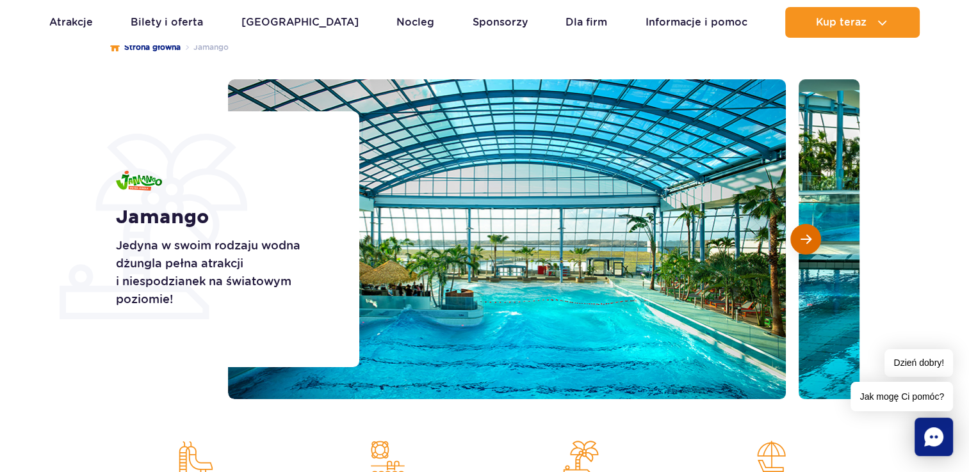
click at [809, 232] on button "Następny slajd" at bounding box center [805, 239] width 31 height 31
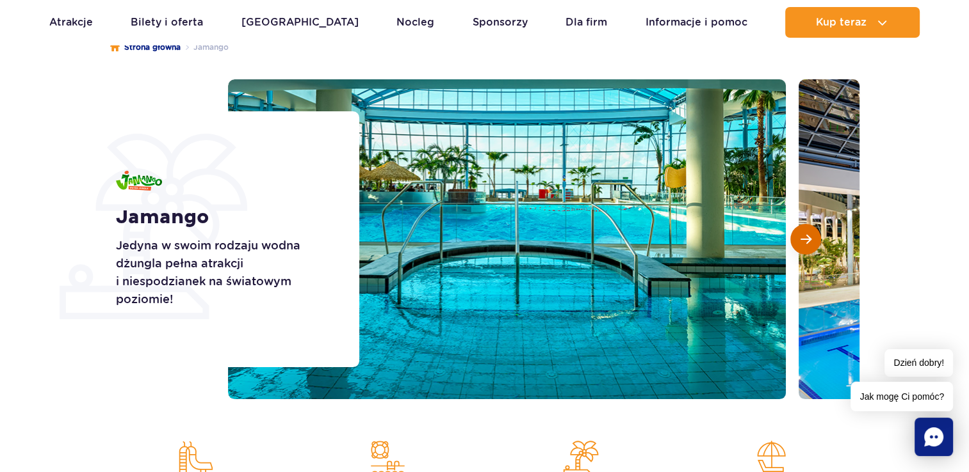
click at [809, 232] on button "Następny slajd" at bounding box center [805, 239] width 31 height 31
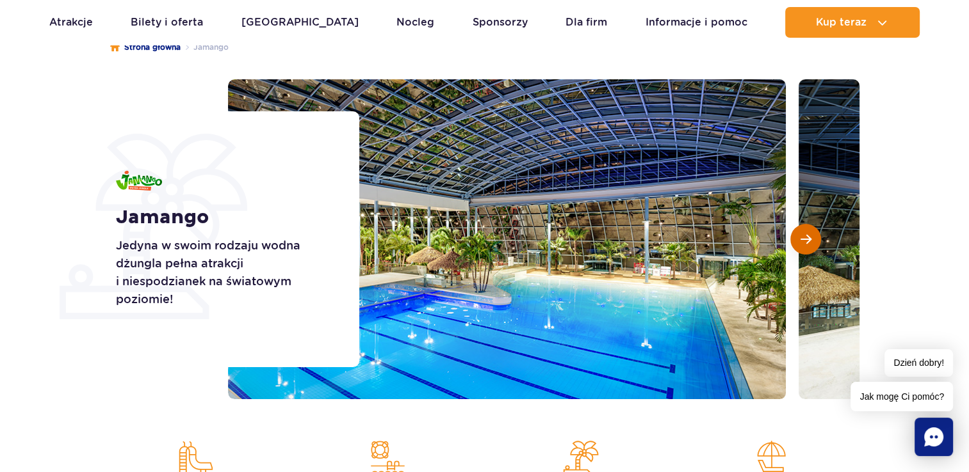
click at [809, 232] on button "Następny slajd" at bounding box center [805, 239] width 31 height 31
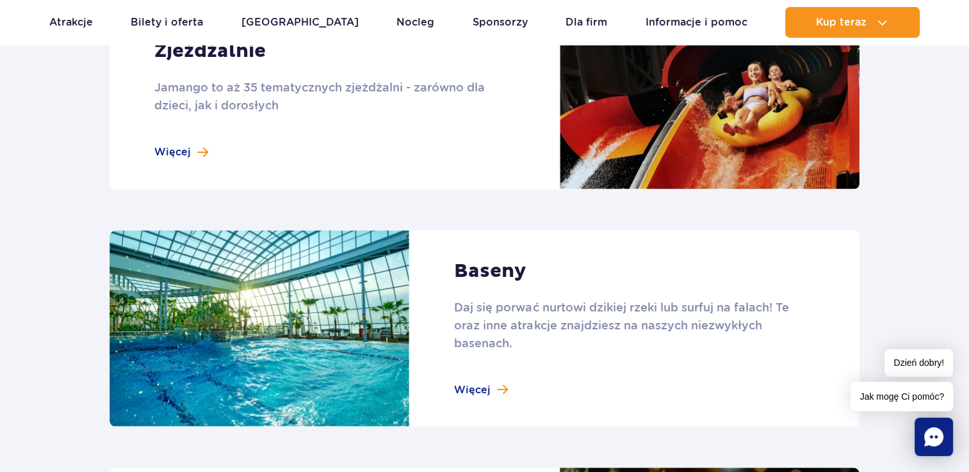
scroll to position [1216, 0]
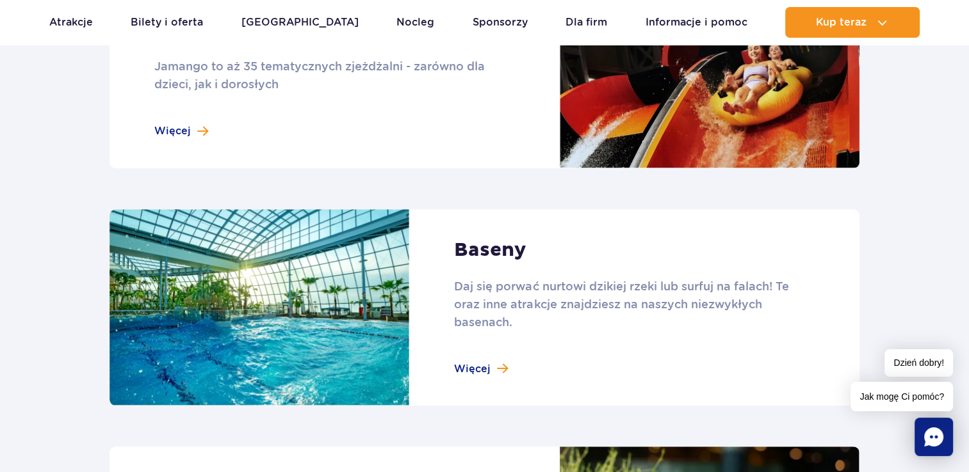
click at [179, 131] on link at bounding box center [484, 78] width 750 height 179
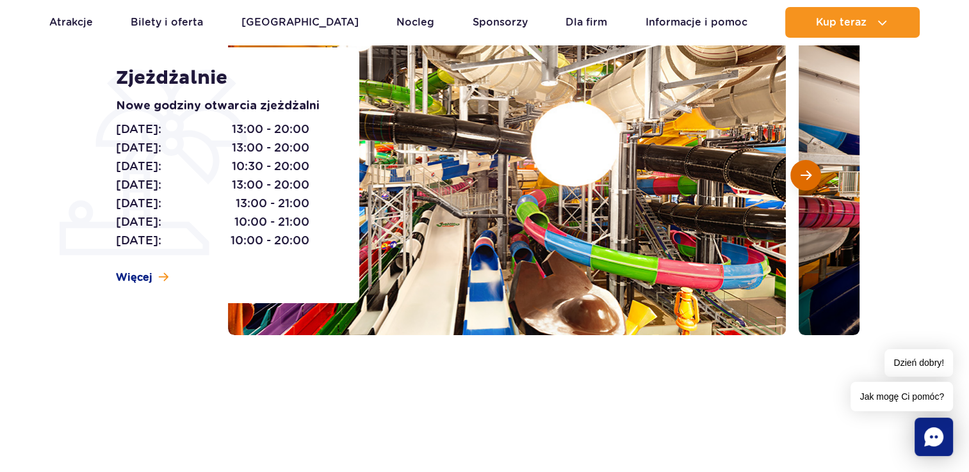
click at [809, 178] on span "Następny slajd" at bounding box center [805, 176] width 11 height 12
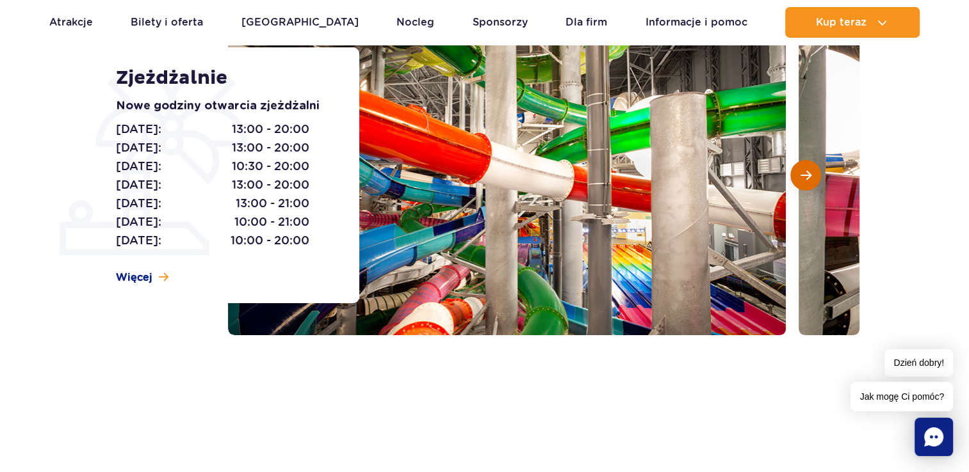
click at [809, 178] on span "Następny slajd" at bounding box center [805, 176] width 11 height 12
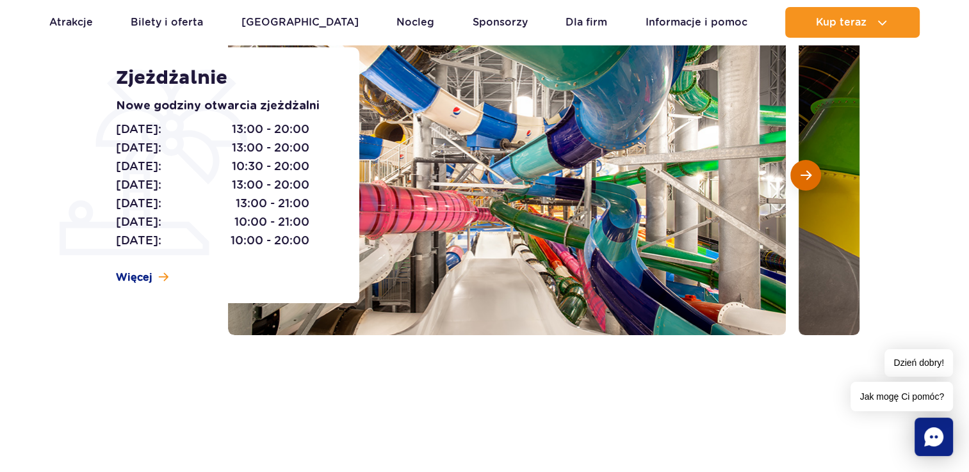
click at [809, 178] on span "Następny slajd" at bounding box center [805, 176] width 11 height 12
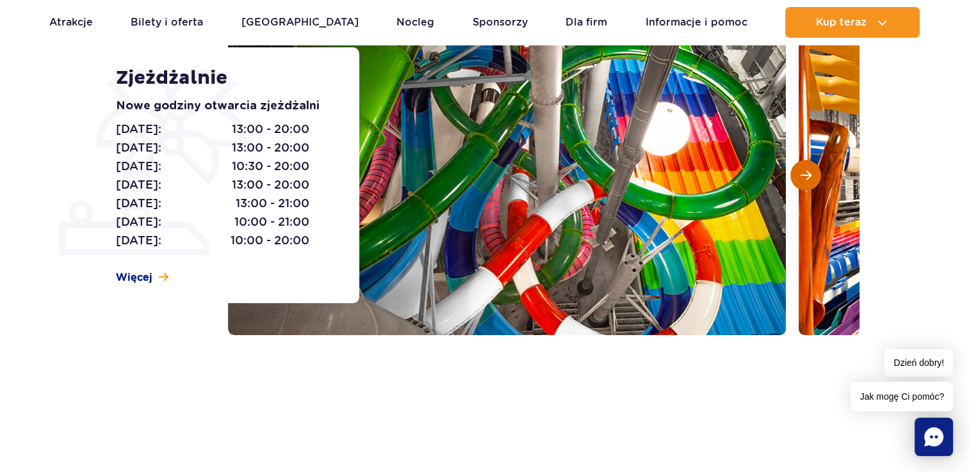
click at [809, 178] on span "Następny slajd" at bounding box center [805, 176] width 11 height 12
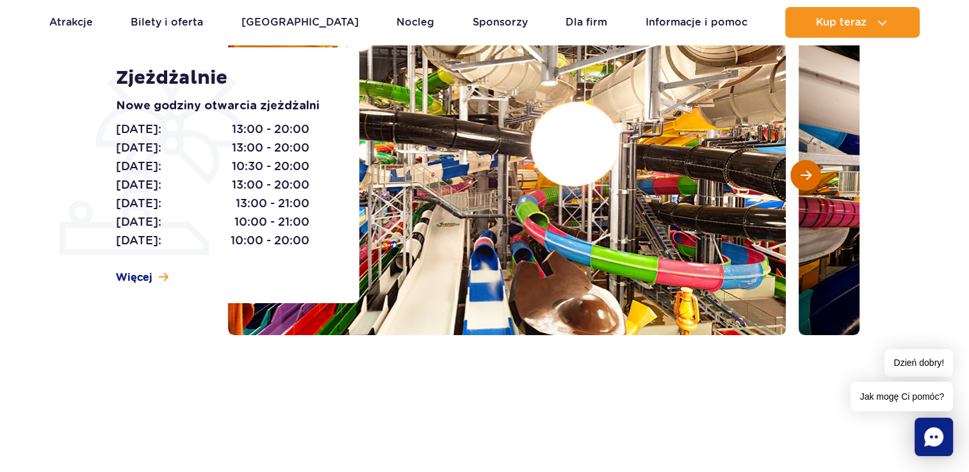
click at [809, 178] on span "Następny slajd" at bounding box center [805, 176] width 11 height 12
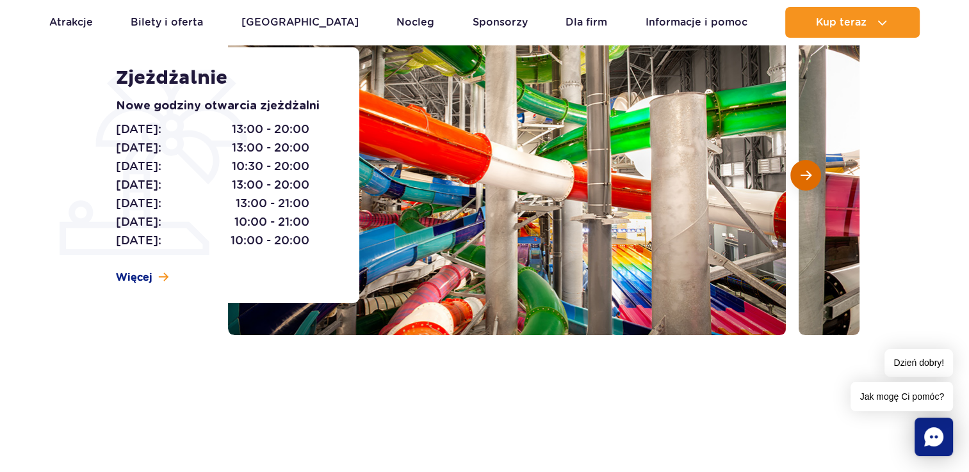
click at [809, 178] on span "Następny slajd" at bounding box center [805, 176] width 11 height 12
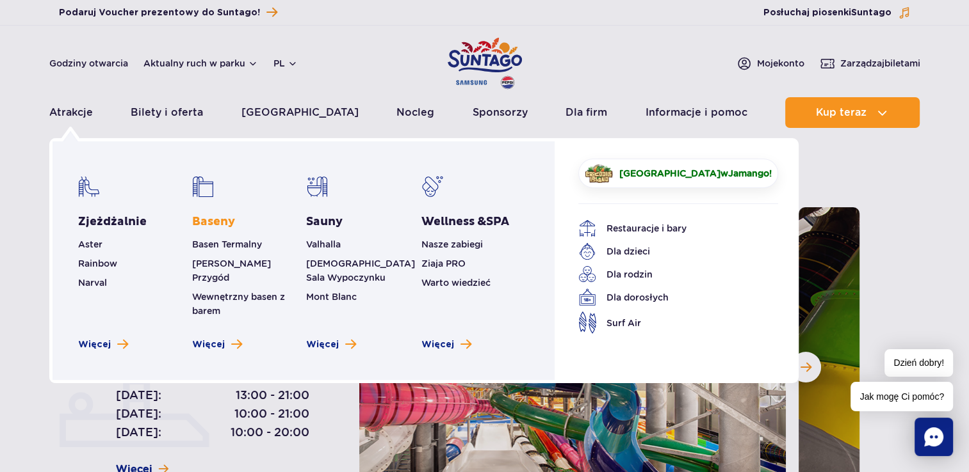
click at [231, 222] on link "Baseny" at bounding box center [213, 221] width 43 height 15
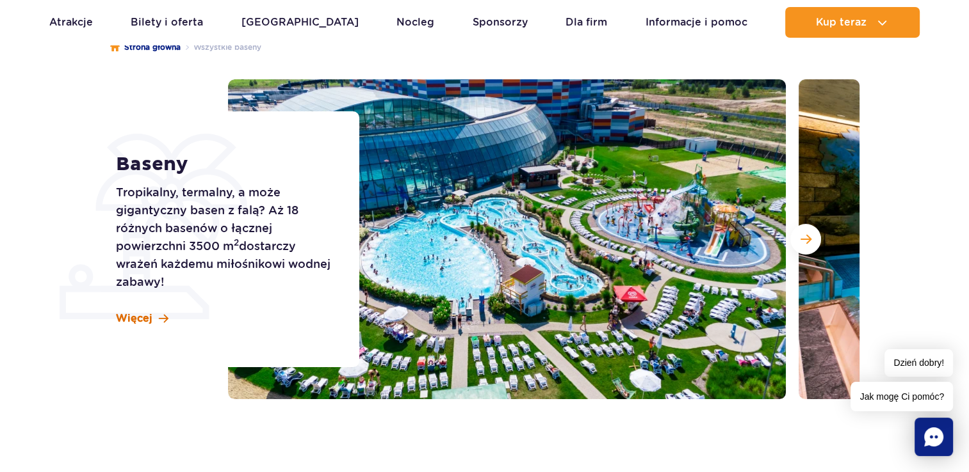
click at [149, 316] on span "Więcej" at bounding box center [134, 319] width 36 height 14
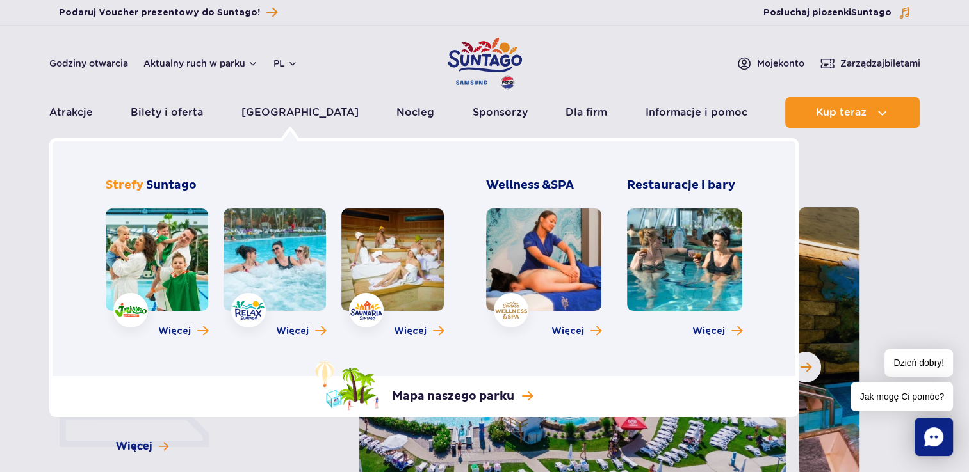
click at [273, 264] on link at bounding box center [274, 260] width 102 height 102
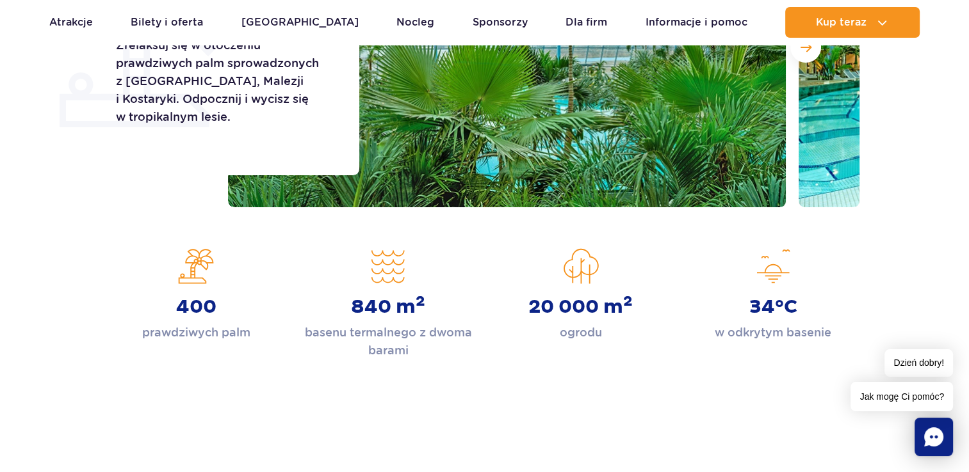
scroll to position [192, 0]
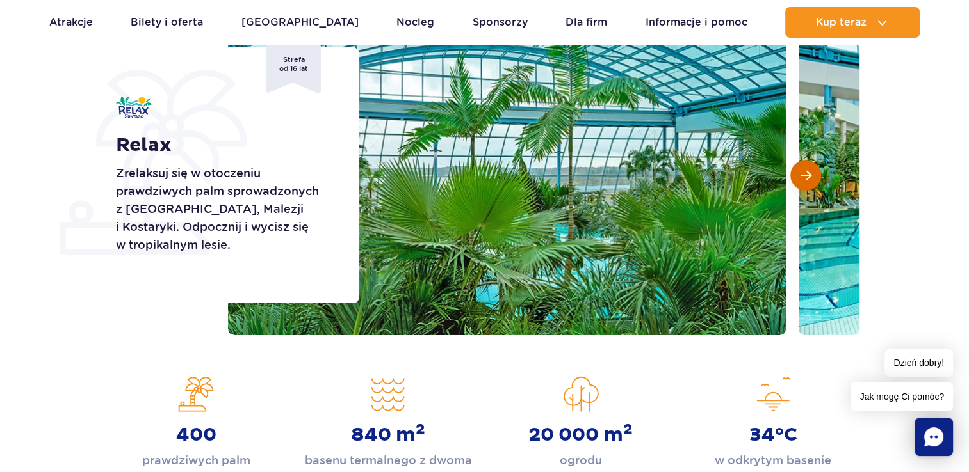
click at [812, 170] on button "Następny slajd" at bounding box center [805, 175] width 31 height 31
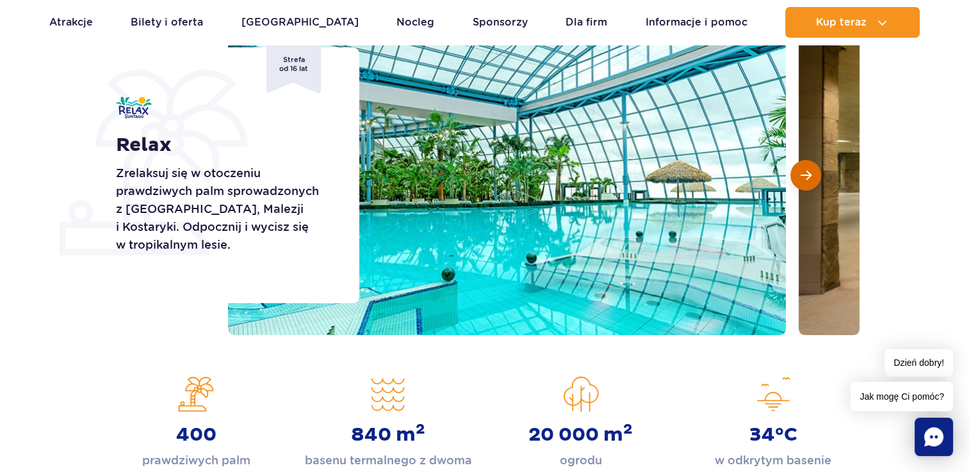
click at [812, 170] on button "Następny slajd" at bounding box center [805, 175] width 31 height 31
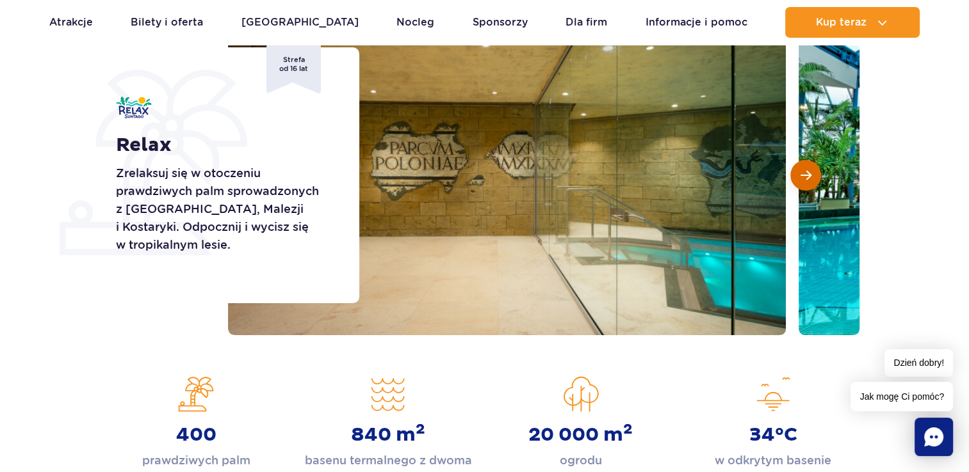
click at [812, 170] on button "Następny slajd" at bounding box center [805, 175] width 31 height 31
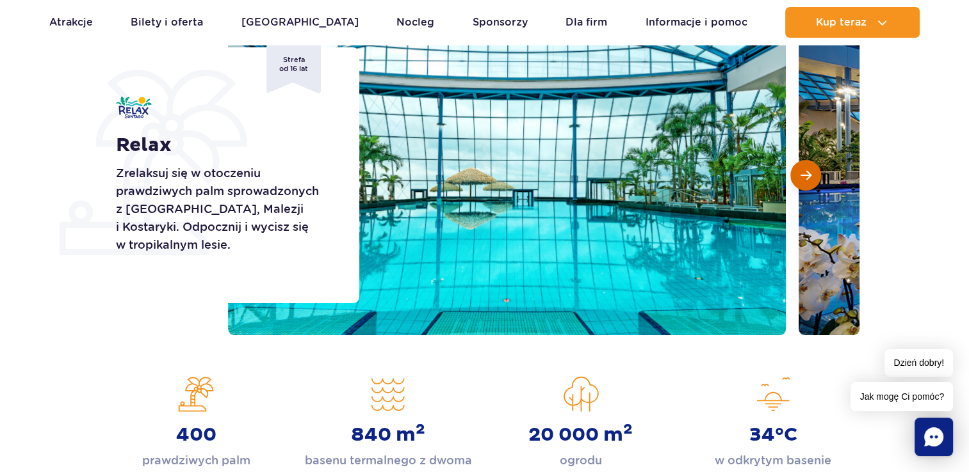
click at [812, 170] on button "Następny slajd" at bounding box center [805, 175] width 31 height 31
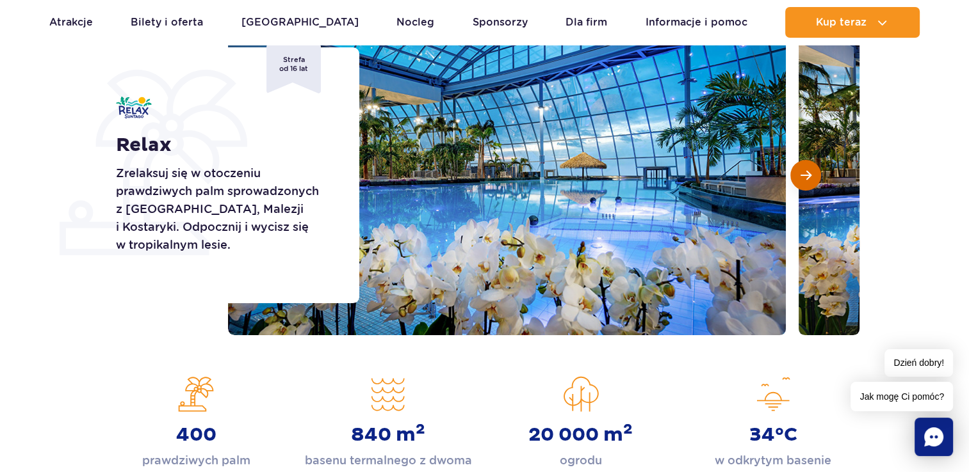
click at [812, 170] on button "Następny slajd" at bounding box center [805, 175] width 31 height 31
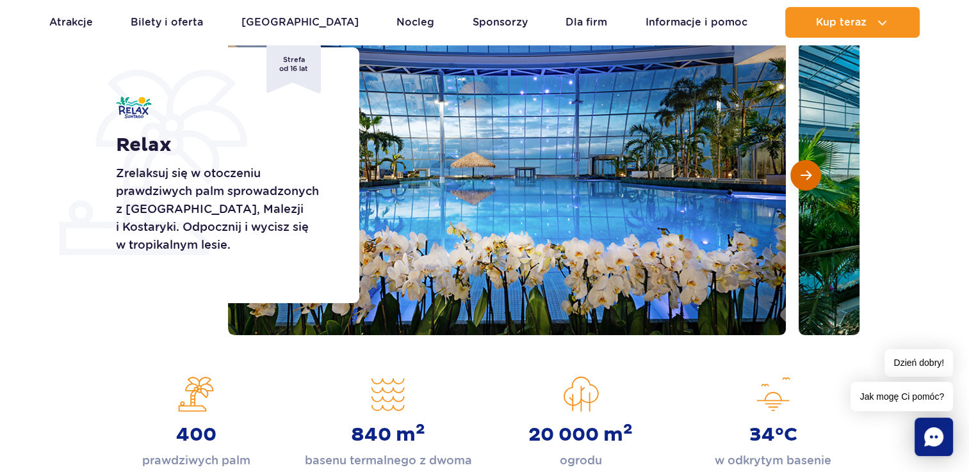
click at [812, 170] on button "Następny slajd" at bounding box center [805, 175] width 31 height 31
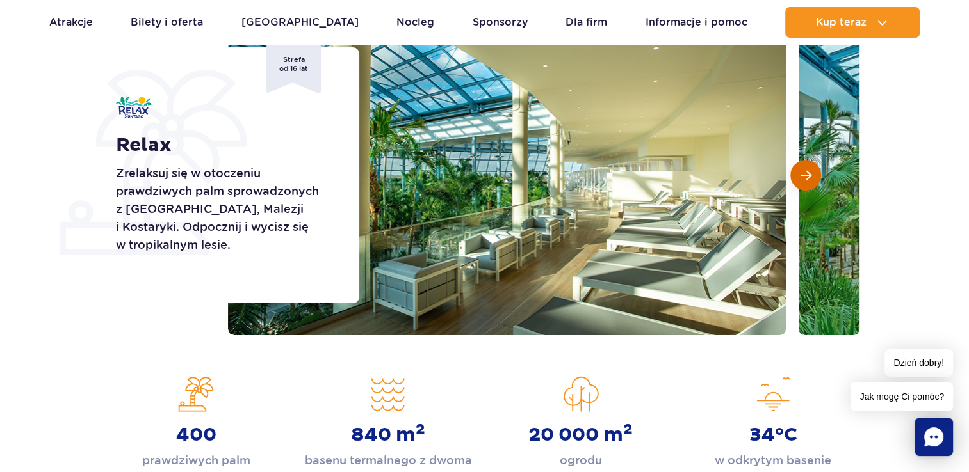
click at [812, 170] on button "Następny slajd" at bounding box center [805, 175] width 31 height 31
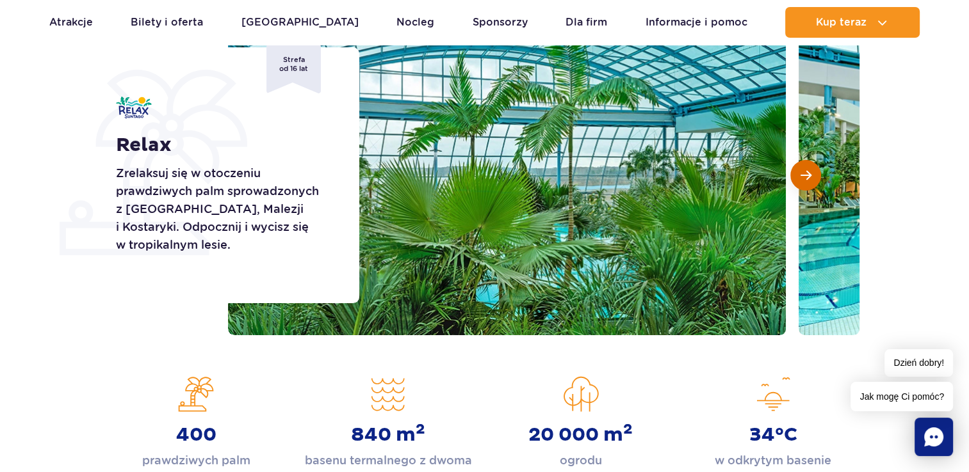
click at [812, 170] on button "Następny slajd" at bounding box center [805, 175] width 31 height 31
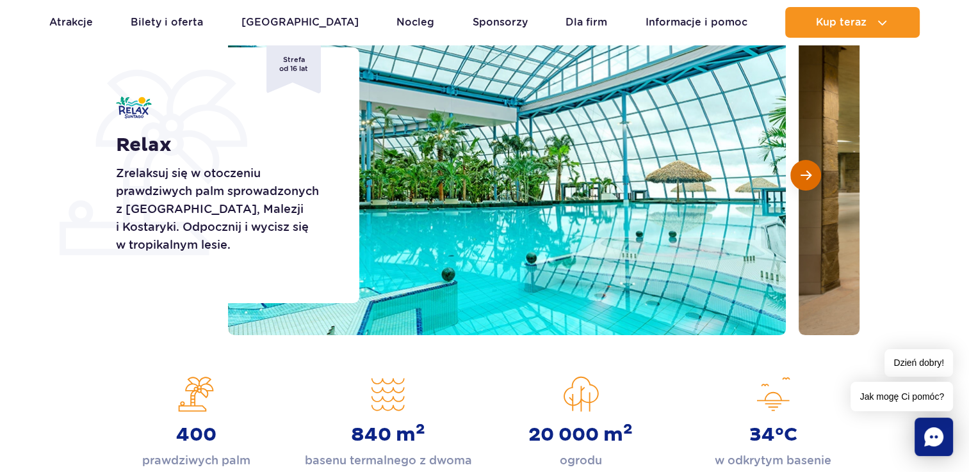
click at [812, 170] on button "Następny slajd" at bounding box center [805, 175] width 31 height 31
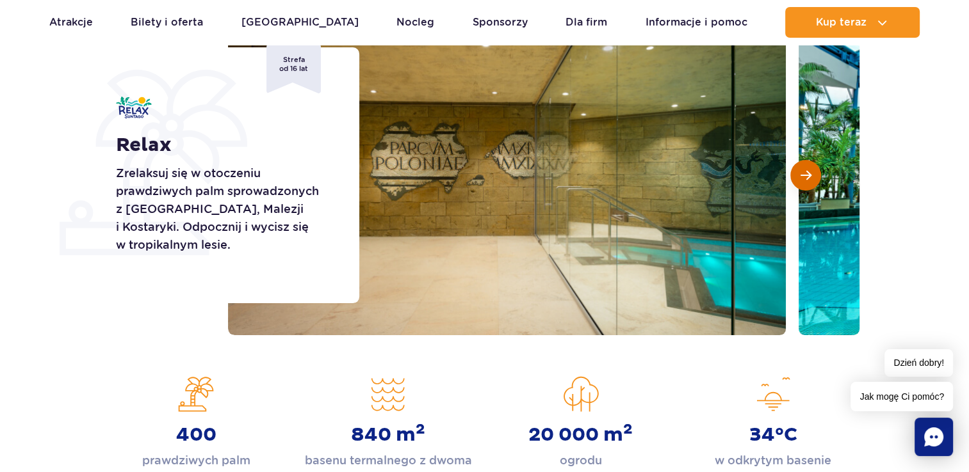
click at [812, 170] on button "Następny slajd" at bounding box center [805, 175] width 31 height 31
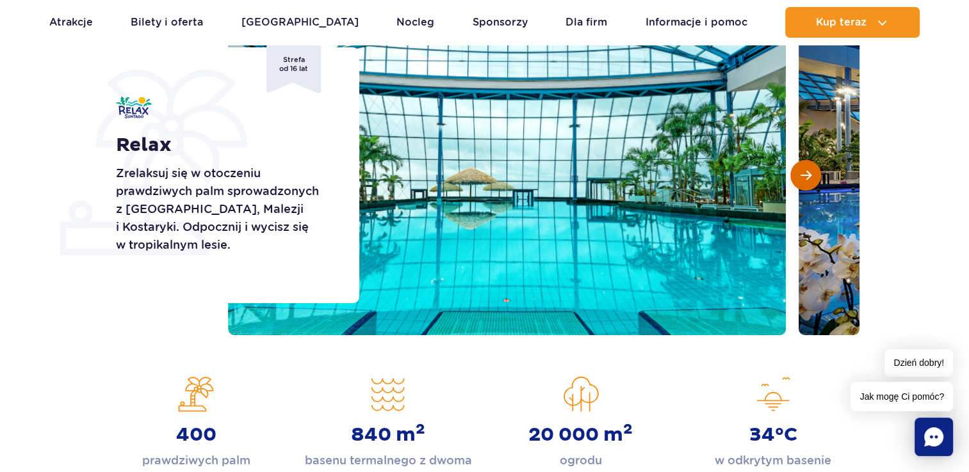
click at [812, 170] on button "Następny slajd" at bounding box center [805, 175] width 31 height 31
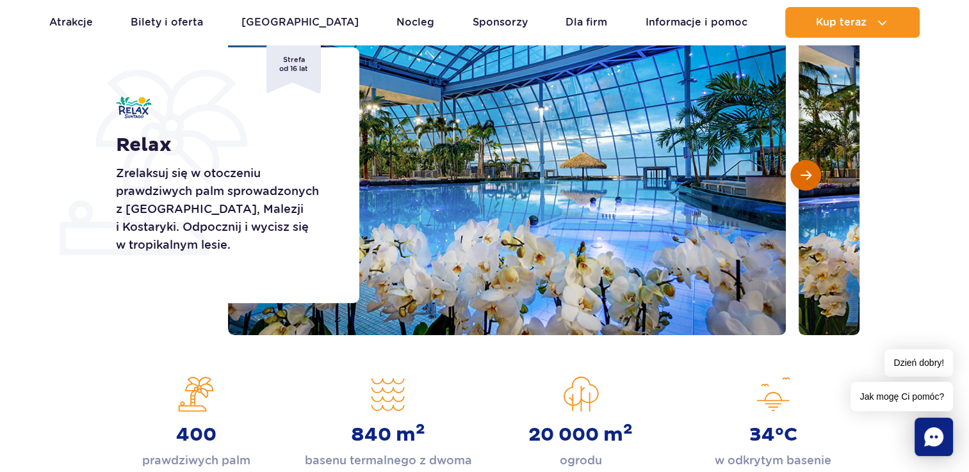
click at [812, 170] on button "Następny slajd" at bounding box center [805, 175] width 31 height 31
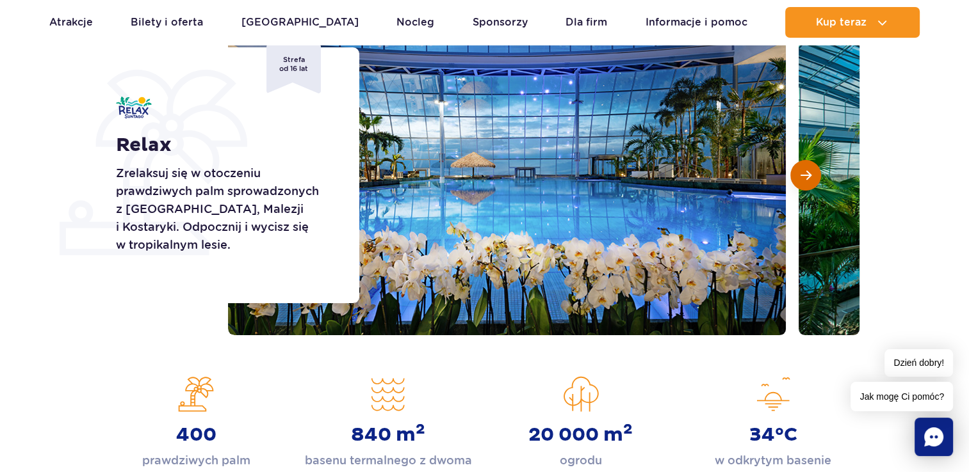
click at [812, 170] on button "Następny slajd" at bounding box center [805, 175] width 31 height 31
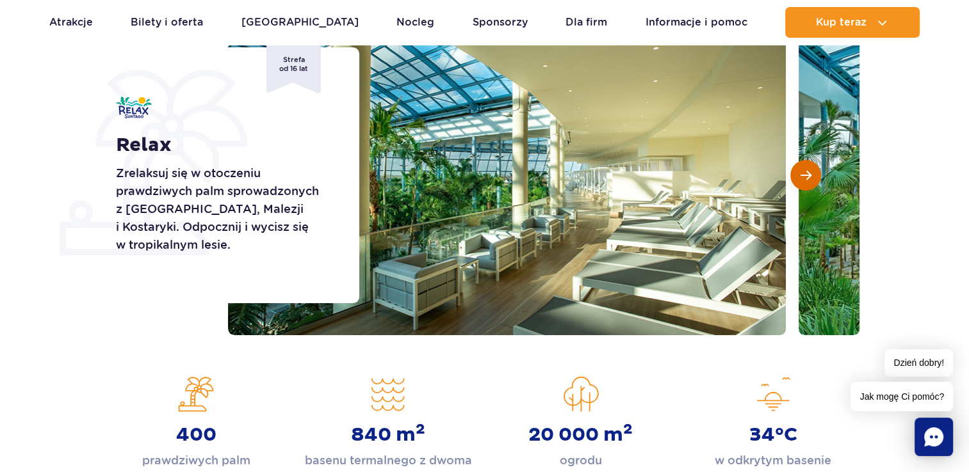
click at [812, 170] on button "Następny slajd" at bounding box center [805, 175] width 31 height 31
